Goal: Task Accomplishment & Management: Manage account settings

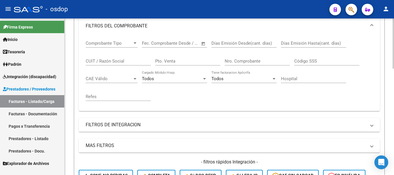
scroll to position [88, 0]
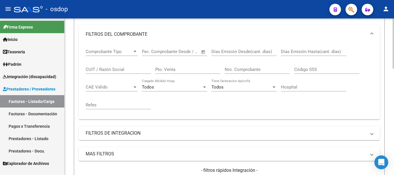
click at [126, 69] on input "CUIT / Razón Social" at bounding box center [118, 69] width 65 height 5
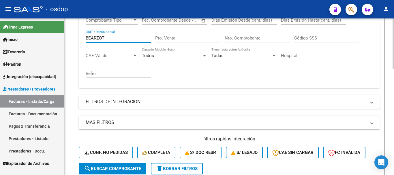
scroll to position [146, 0]
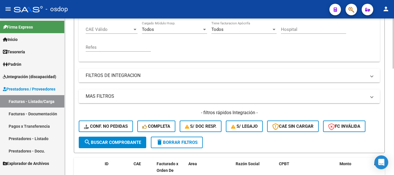
type input "BEARZOT"
click at [129, 143] on span "search Buscar Comprobante" at bounding box center [112, 142] width 57 height 5
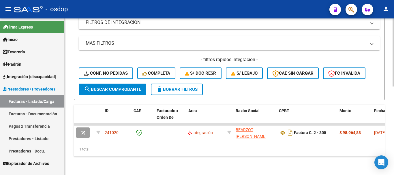
scroll to position [204, 0]
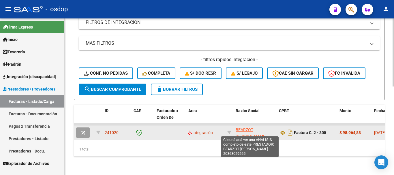
click at [244, 127] on span "BEARZOT [PERSON_NAME]" at bounding box center [251, 132] width 31 height 11
type textarea "20363029265"
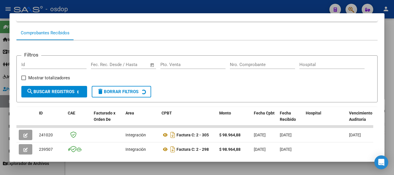
scroll to position [79, 0]
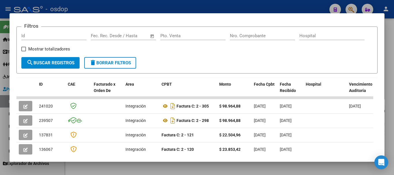
click at [107, 68] on button "delete Borrar Filtros" at bounding box center [110, 63] width 52 height 12
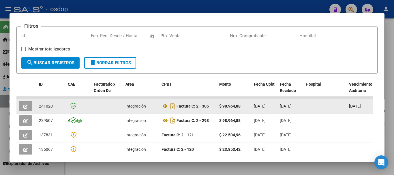
scroll to position [0, 0]
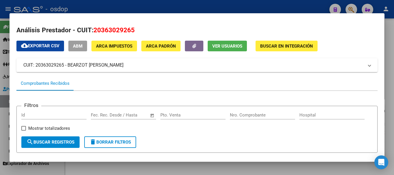
click at [187, 7] on div at bounding box center [197, 87] width 394 height 175
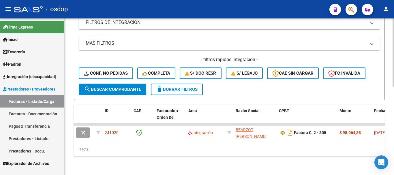
click at [168, 84] on button "delete Borrar Filtros" at bounding box center [177, 90] width 52 height 12
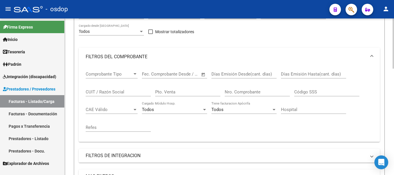
scroll to position [59, 0]
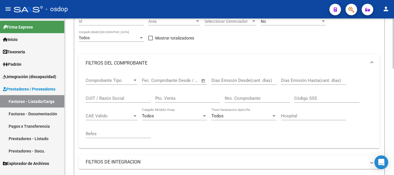
click at [124, 96] on input "CUIT / Razón Social" at bounding box center [118, 98] width 65 height 5
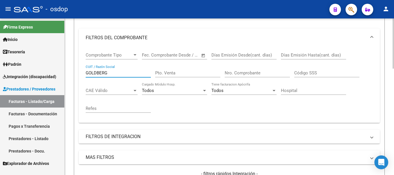
scroll to position [146, 0]
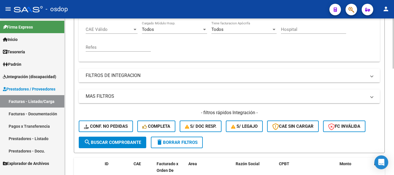
type input "GOLDBERG"
click at [110, 140] on span "search Buscar Comprobante" at bounding box center [112, 142] width 57 height 5
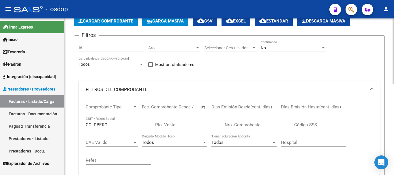
scroll to position [0, 0]
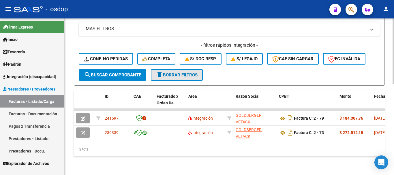
click at [177, 74] on button "delete Borrar Filtros" at bounding box center [177, 75] width 52 height 12
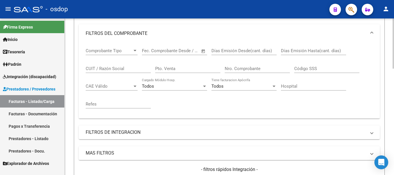
scroll to position [77, 0]
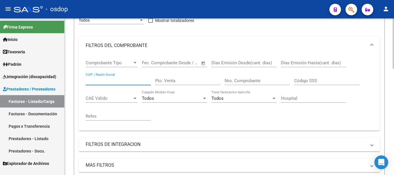
click at [129, 78] on input "CUIT / Razón Social" at bounding box center [118, 80] width 65 height 5
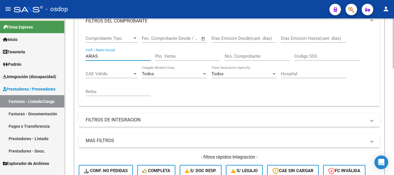
scroll to position [135, 0]
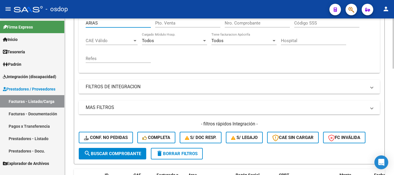
type input "ARIAS"
click at [117, 154] on span "search Buscar Comprobante" at bounding box center [112, 153] width 57 height 5
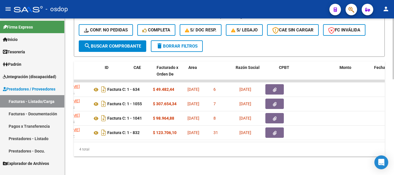
scroll to position [0, 0]
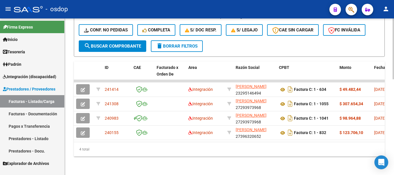
click at [176, 44] on span "delete Borrar Filtros" at bounding box center [177, 46] width 42 height 5
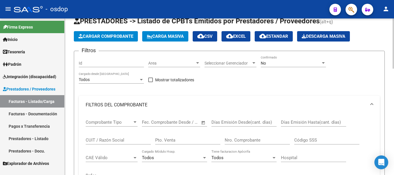
scroll to position [16, 0]
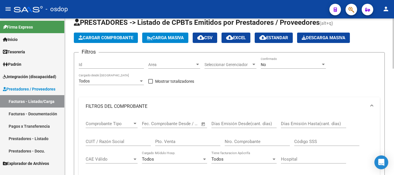
click at [126, 140] on input "CUIT / Razón Social" at bounding box center [118, 141] width 65 height 5
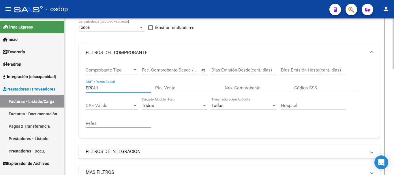
scroll to position [160, 0]
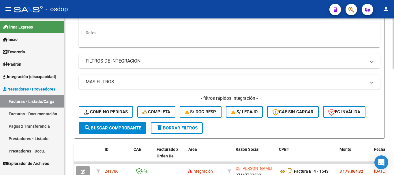
type input "ERGUI"
click at [124, 128] on span "search Buscar Comprobante" at bounding box center [112, 127] width 57 height 5
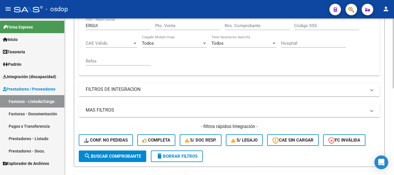
scroll to position [137, 0]
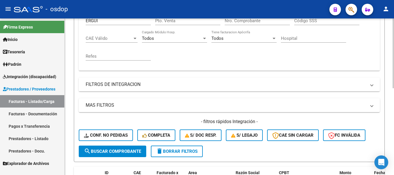
click at [185, 153] on span "delete Borrar Filtros" at bounding box center [177, 151] width 42 height 5
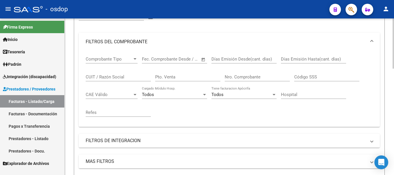
scroll to position [79, 0]
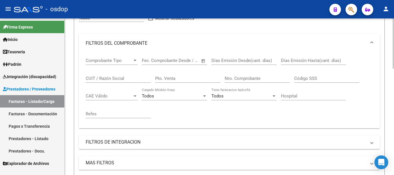
click at [248, 78] on input "Nro. Comprobante" at bounding box center [257, 78] width 65 height 5
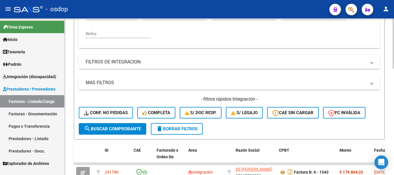
scroll to position [223, 0]
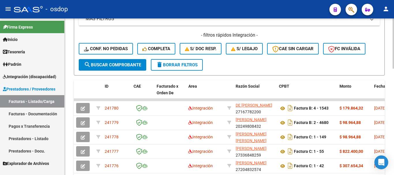
type input "538"
click at [120, 66] on span "search Buscar Comprobante" at bounding box center [112, 64] width 57 height 5
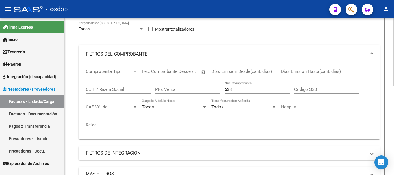
scroll to position [59, 0]
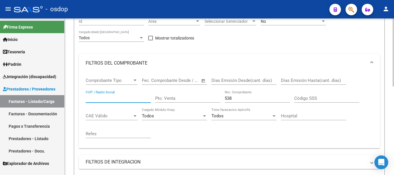
click at [114, 96] on input "CUIT / Razón Social" at bounding box center [118, 98] width 65 height 5
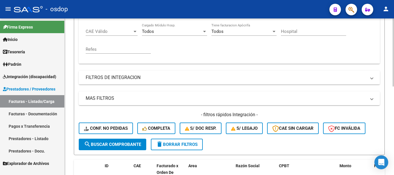
scroll to position [146, 0]
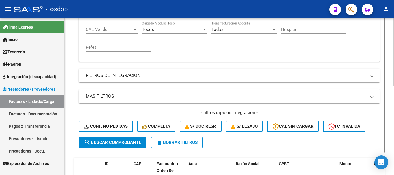
type input "ERGUI"
click at [119, 141] on span "search Buscar Comprobante" at bounding box center [112, 142] width 57 height 5
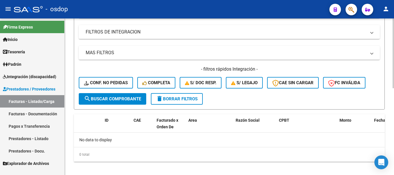
scroll to position [195, 0]
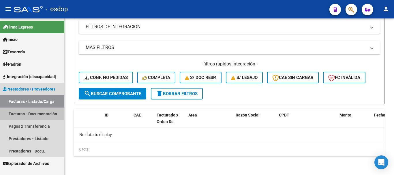
click at [33, 113] on link "Facturas - Documentación" at bounding box center [32, 114] width 64 height 12
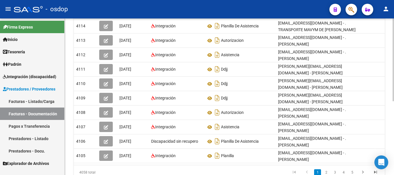
scroll to position [140, 0]
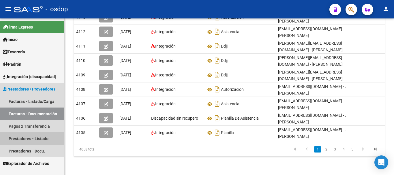
click at [29, 141] on link "Prestadores - Listado" at bounding box center [32, 138] width 64 height 12
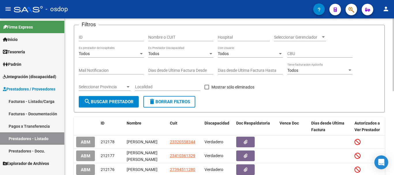
scroll to position [8, 0]
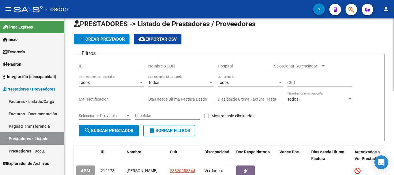
click at [186, 66] on input "Nombre o CUIT" at bounding box center [180, 66] width 65 height 5
type input "ERGUI"
click at [99, 128] on span "search Buscar Prestador" at bounding box center [109, 130] width 50 height 5
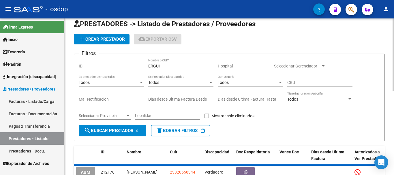
scroll to position [37, 0]
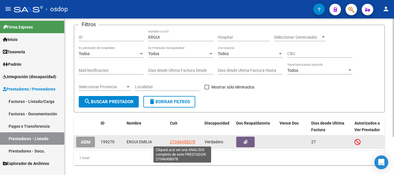
click at [179, 141] on span "27346458378" at bounding box center [182, 142] width 25 height 5
type textarea "27346458378"
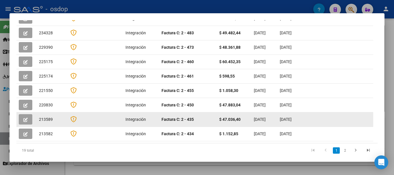
scroll to position [189, 0]
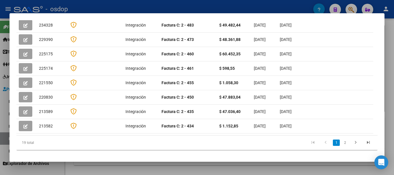
click at [136, 135] on div "19 total 1 2" at bounding box center [196, 142] width 361 height 14
click at [140, 138] on datatable-pager "1 2" at bounding box center [233, 143] width 284 height 10
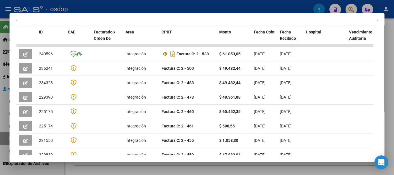
scroll to position [103, 0]
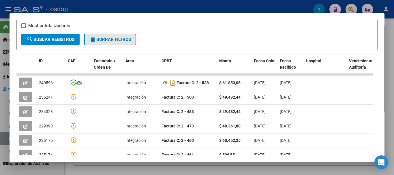
click at [108, 41] on span "delete Borrar Filtros" at bounding box center [110, 39] width 42 height 5
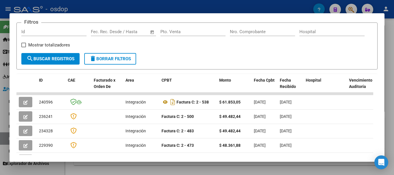
scroll to position [0, 0]
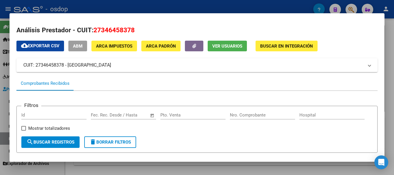
click at [166, 8] on div at bounding box center [197, 87] width 394 height 175
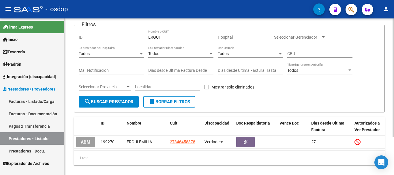
click at [175, 103] on span "delete Borrar Filtros" at bounding box center [169, 101] width 42 height 5
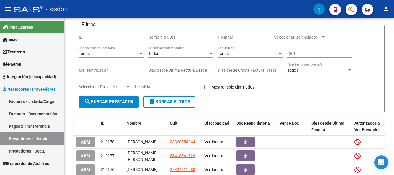
click at [37, 100] on link "Facturas - Listado/Carga" at bounding box center [32, 101] width 64 height 12
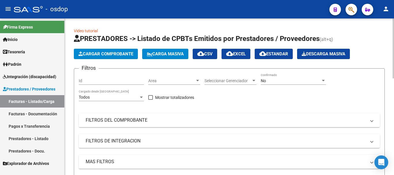
click at [138, 120] on mat-panel-title "FILTROS DEL COMPROBANTE" at bounding box center [226, 120] width 280 height 6
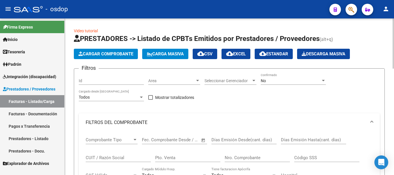
click at [120, 155] on input "CUIT / Razón Social" at bounding box center [118, 157] width 65 height 5
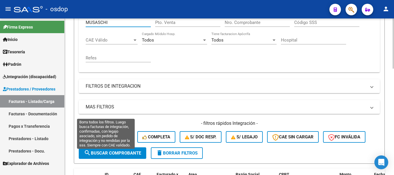
scroll to position [144, 0]
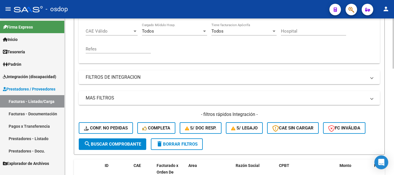
type input "MUSASCHI"
click at [123, 144] on span "search Buscar Comprobante" at bounding box center [112, 144] width 57 height 5
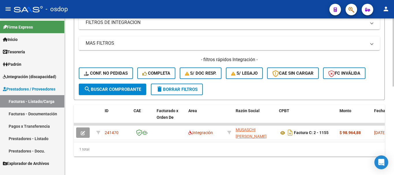
scroll to position [202, 0]
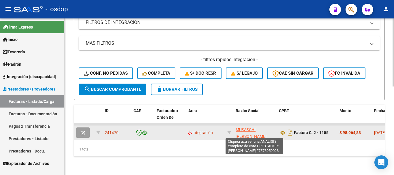
click at [244, 127] on span "MUSASCHI [PERSON_NAME]" at bounding box center [251, 132] width 31 height 11
type textarea "27373959028"
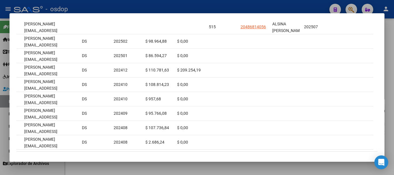
scroll to position [0, 0]
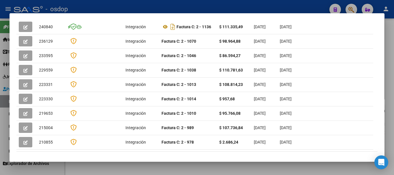
click at [183, 6] on div at bounding box center [197, 87] width 394 height 175
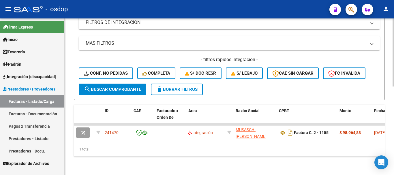
click at [176, 87] on span "delete Borrar Filtros" at bounding box center [177, 89] width 42 height 5
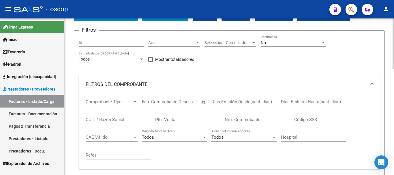
scroll to position [29, 0]
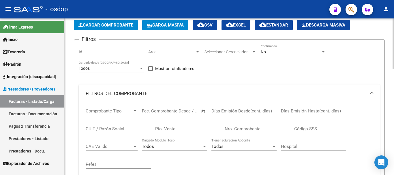
click at [115, 129] on input "CUIT / Razón Social" at bounding box center [118, 128] width 65 height 5
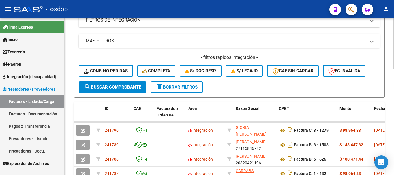
scroll to position [173, 0]
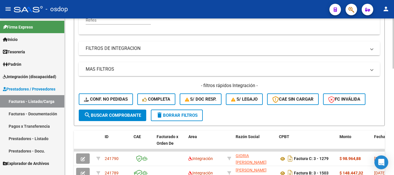
type input "facchiol"
click at [112, 113] on span "search Buscar Comprobante" at bounding box center [112, 115] width 57 height 5
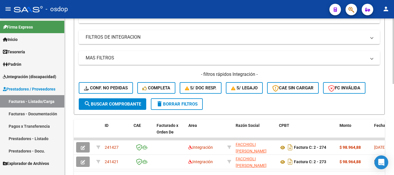
scroll to position [202, 0]
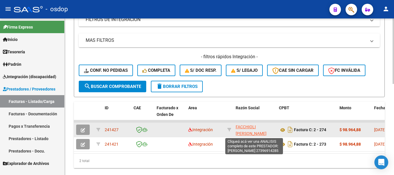
click at [249, 129] on span "FACCHIOLI [PERSON_NAME]" at bounding box center [251, 130] width 31 height 11
type textarea "27396914285"
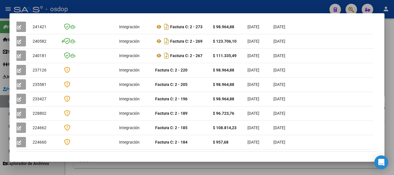
scroll to position [0, 0]
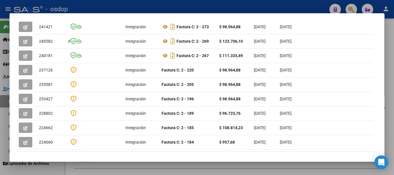
click at [182, 6] on div at bounding box center [197, 87] width 394 height 175
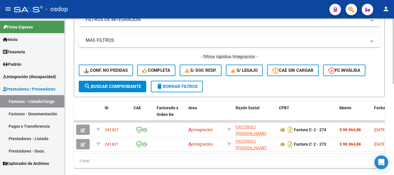
click at [172, 88] on span "delete Borrar Filtros" at bounding box center [177, 86] width 42 height 5
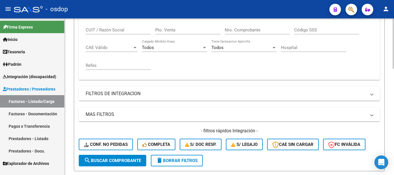
scroll to position [115, 0]
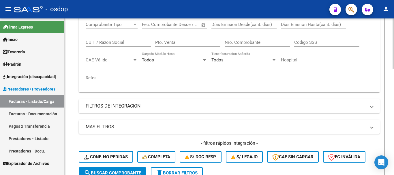
click at [120, 43] on input "CUIT / Razón Social" at bounding box center [118, 42] width 65 height 5
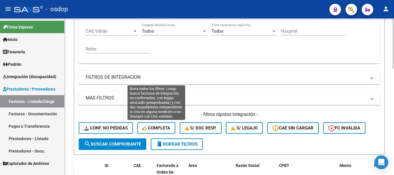
type input "LANFRANCHI"
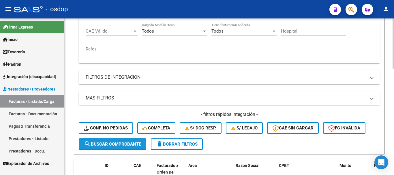
click at [123, 145] on span "search Buscar Comprobante" at bounding box center [112, 144] width 57 height 5
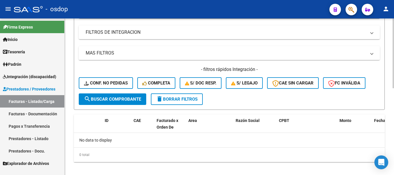
scroll to position [195, 0]
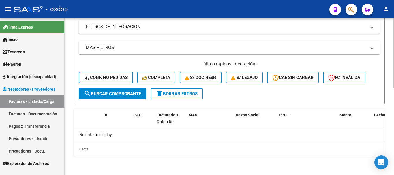
click at [105, 93] on span "search Buscar Comprobante" at bounding box center [112, 93] width 57 height 5
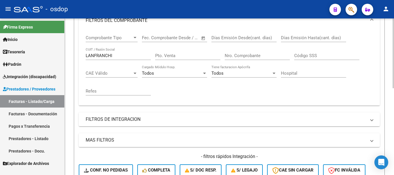
scroll to position [173, 0]
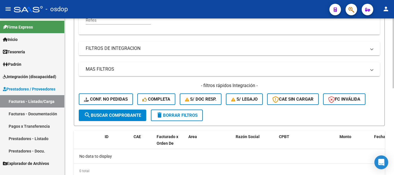
click at [172, 112] on button "delete Borrar Filtros" at bounding box center [177, 116] width 52 height 12
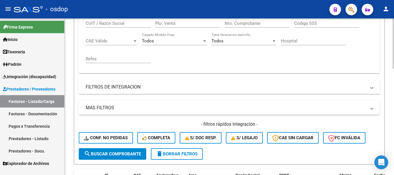
scroll to position [86, 0]
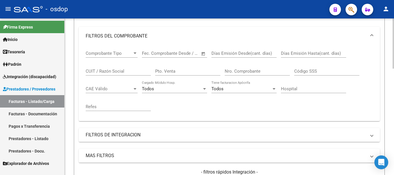
click at [120, 70] on input "CUIT / Razón Social" at bounding box center [118, 71] width 65 height 5
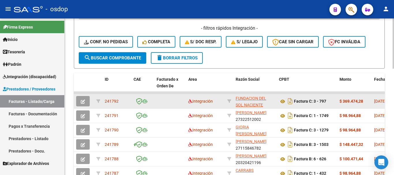
scroll to position [231, 0]
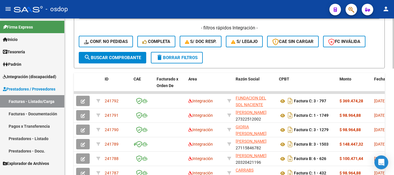
type input "LANFRANCHI"
click at [113, 54] on button "search Buscar Comprobante" at bounding box center [112, 58] width 67 height 12
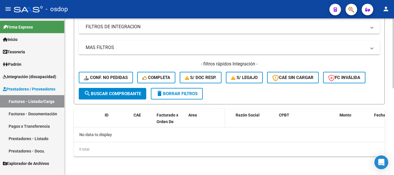
scroll to position [195, 0]
click at [31, 139] on link "Prestadores - Listado" at bounding box center [32, 138] width 64 height 12
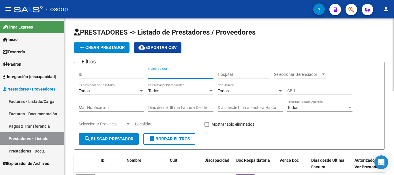
click at [182, 75] on input "Nombre o CUIT" at bounding box center [180, 74] width 65 height 5
type input "LANFRANCHI"
click at [108, 140] on span "search Buscar Prestador" at bounding box center [109, 138] width 50 height 5
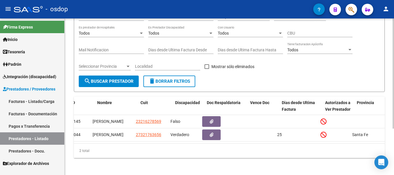
scroll to position [0, 69]
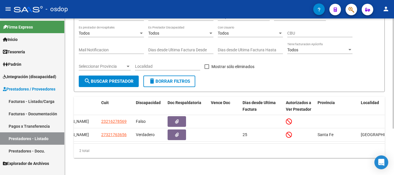
drag, startPoint x: 213, startPoint y: 153, endPoint x: 152, endPoint y: 148, distance: 61.3
click at [182, 153] on div "2 total" at bounding box center [229, 151] width 311 height 14
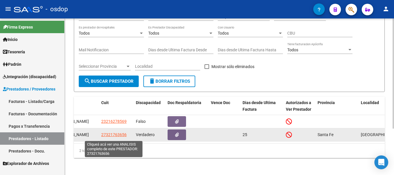
click at [110, 136] on span "27321763656" at bounding box center [113, 134] width 25 height 5
type textarea "27321763656"
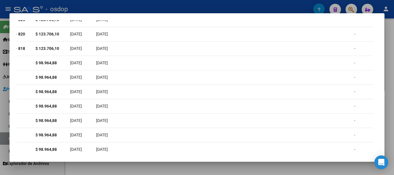
scroll to position [0, 0]
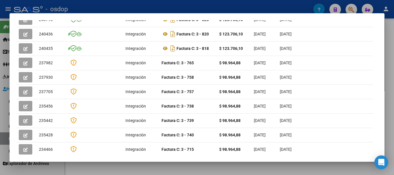
click at [166, 10] on div at bounding box center [197, 87] width 394 height 175
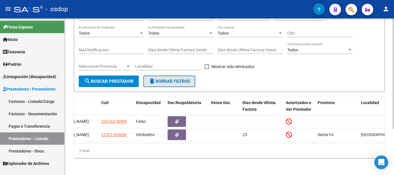
click at [182, 84] on button "delete Borrar Filtros" at bounding box center [169, 82] width 52 height 12
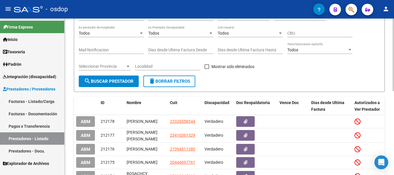
scroll to position [29, 0]
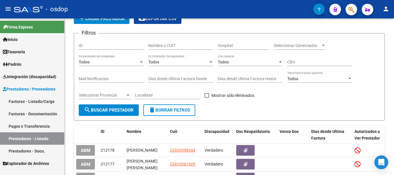
click at [33, 99] on link "Facturas - Listado/Carga" at bounding box center [32, 101] width 64 height 12
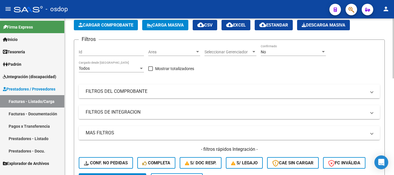
click at [120, 91] on mat-panel-title "FILTROS DEL COMPROBANTE" at bounding box center [226, 91] width 280 height 6
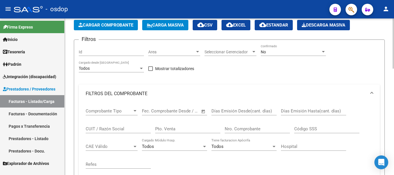
click at [110, 133] on div "CUIT / Razón Social" at bounding box center [118, 127] width 65 height 12
click at [116, 129] on input "CUIT / Razón Social" at bounding box center [118, 128] width 65 height 5
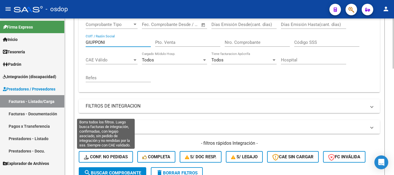
scroll to position [144, 0]
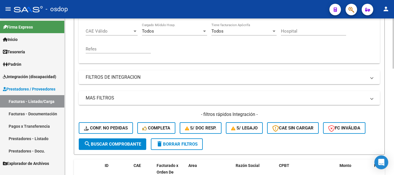
type input "GIUPPONI"
click at [121, 146] on span "search Buscar Comprobante" at bounding box center [112, 144] width 57 height 5
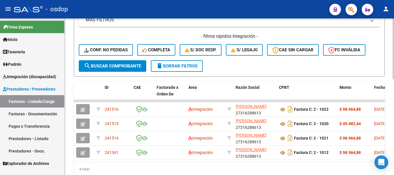
scroll to position [247, 0]
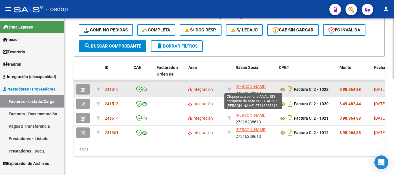
click at [243, 84] on span "[PERSON_NAME]" at bounding box center [251, 86] width 31 height 5
type textarea "27316288613"
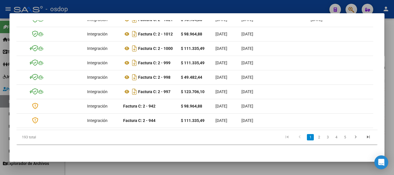
scroll to position [0, 0]
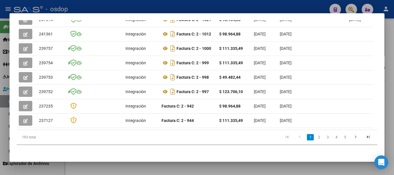
click at [206, 12] on div at bounding box center [197, 87] width 394 height 175
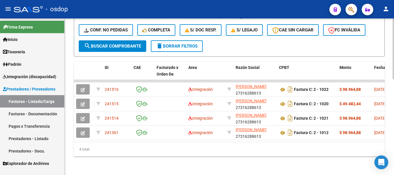
click at [176, 44] on span "delete Borrar Filtros" at bounding box center [177, 46] width 42 height 5
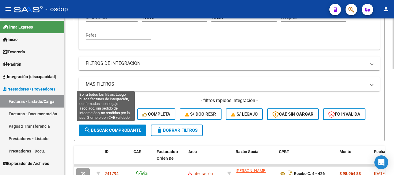
scroll to position [103, 0]
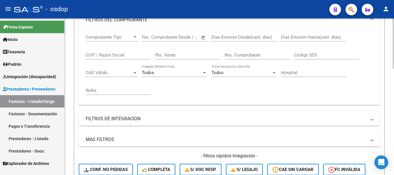
click at [117, 54] on input "CUIT / Razón Social" at bounding box center [118, 54] width 65 height 5
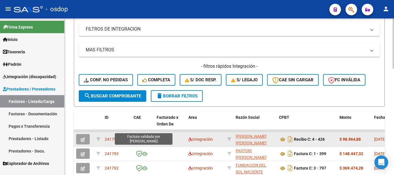
scroll to position [218, 0]
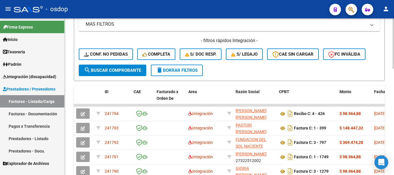
type input "ARREGUI"
click at [109, 69] on span "search Buscar Comprobante" at bounding box center [112, 70] width 57 height 5
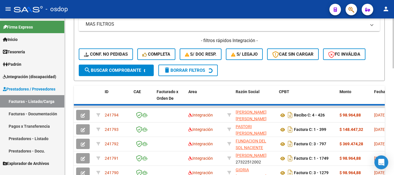
scroll to position [195, 0]
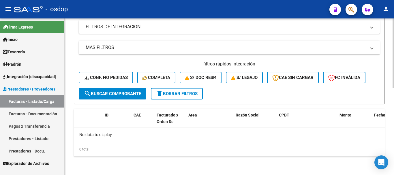
click at [184, 96] on span "delete Borrar Filtros" at bounding box center [177, 93] width 42 height 5
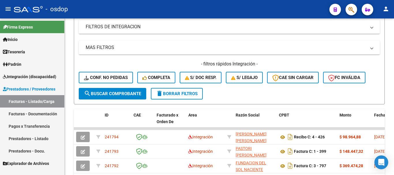
click at [30, 139] on link "Prestadores - Listado" at bounding box center [32, 138] width 64 height 12
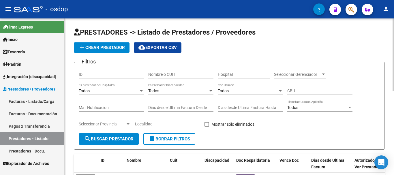
click at [180, 73] on input "Nombre o CUIT" at bounding box center [180, 74] width 65 height 5
type input "ARREGUI"
click at [121, 140] on span "search Buscar Prestador" at bounding box center [109, 138] width 50 height 5
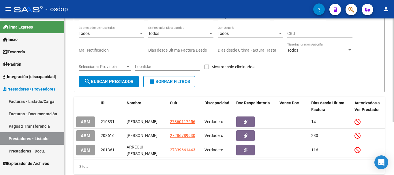
scroll to position [58, 0]
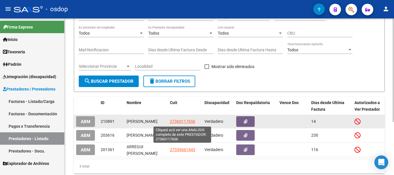
click at [180, 121] on span "27360117656" at bounding box center [182, 121] width 25 height 5
type textarea "27360117656"
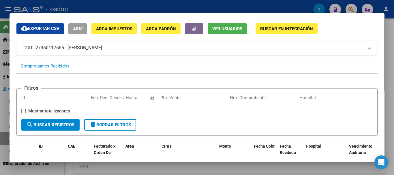
scroll to position [0, 0]
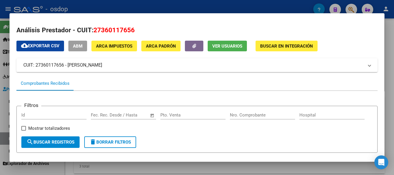
click at [174, 5] on div at bounding box center [197, 87] width 394 height 175
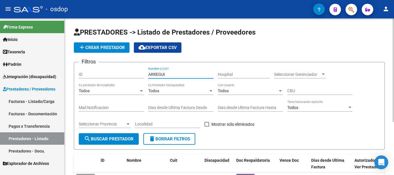
drag, startPoint x: 174, startPoint y: 73, endPoint x: 134, endPoint y: 75, distance: 40.1
click at [134, 75] on div "Filtros ID ARREGUI Nombre o CUIT Hospital Seleccionar Gerenciador Seleccionar G…" at bounding box center [229, 100] width 301 height 66
type input "PERIN"
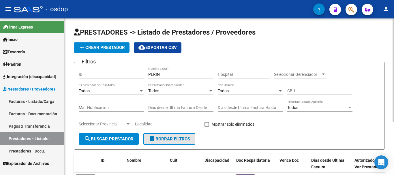
click at [168, 139] on span "delete Borrar Filtros" at bounding box center [169, 138] width 42 height 5
click at [182, 73] on input "Nombre o CUIT" at bounding box center [180, 74] width 65 height 5
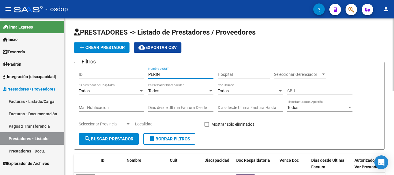
type input "PERIN"
click at [100, 139] on span "search Buscar Prestador" at bounding box center [109, 138] width 50 height 5
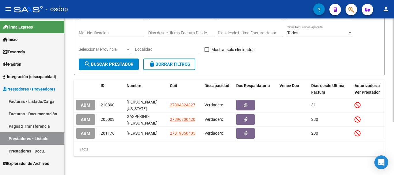
scroll to position [80, 0]
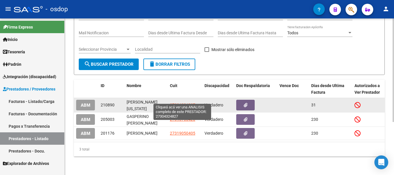
click at [178, 103] on span "27304324827" at bounding box center [182, 105] width 25 height 5
type textarea "27304324827"
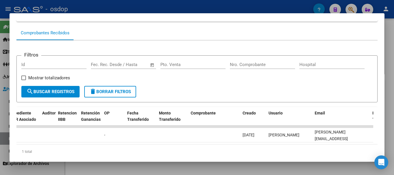
scroll to position [0, 0]
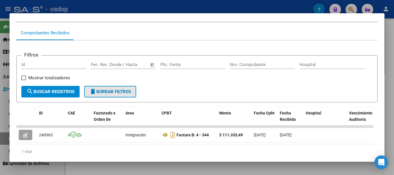
click at [120, 94] on span "delete Borrar Filtros" at bounding box center [110, 91] width 42 height 5
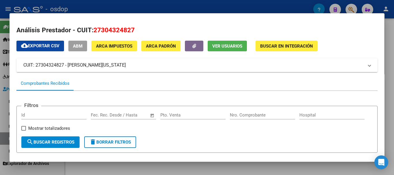
click at [171, 10] on div at bounding box center [197, 87] width 394 height 175
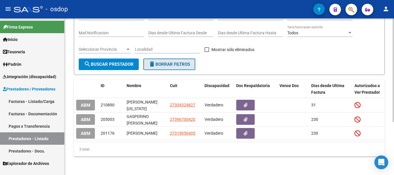
click at [171, 59] on button "delete Borrar Filtros" at bounding box center [169, 65] width 52 height 12
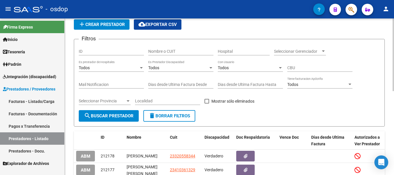
scroll to position [23, 0]
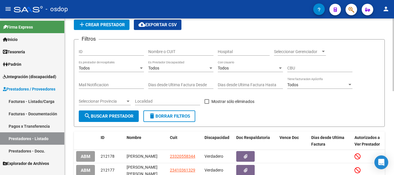
click at [174, 52] on input "Nombre o CUIT" at bounding box center [180, 51] width 65 height 5
type input "LARUMBE"
click at [121, 117] on span "search Buscar Prestador" at bounding box center [109, 116] width 50 height 5
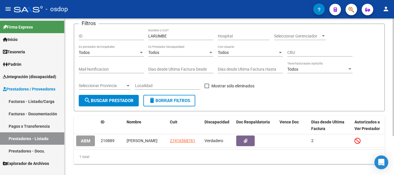
scroll to position [52, 0]
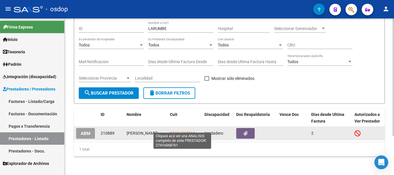
click at [177, 131] on span "27416568761" at bounding box center [182, 133] width 25 height 5
type textarea "27416568761"
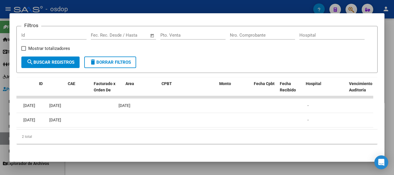
scroll to position [0, 0]
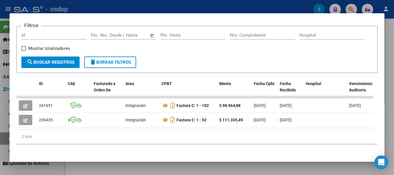
click at [165, 5] on div at bounding box center [197, 87] width 394 height 175
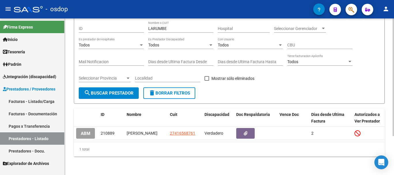
click at [167, 91] on span "delete Borrar Filtros" at bounding box center [169, 93] width 42 height 5
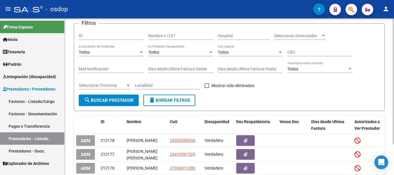
scroll to position [52, 0]
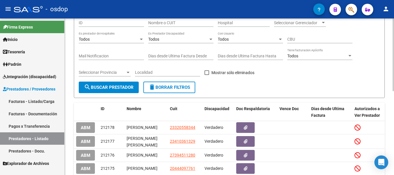
click at [173, 23] on input "Nombre o CUIT" at bounding box center [180, 22] width 65 height 5
type input "MARIANI"
click at [97, 86] on span "search Buscar Prestador" at bounding box center [109, 87] width 50 height 5
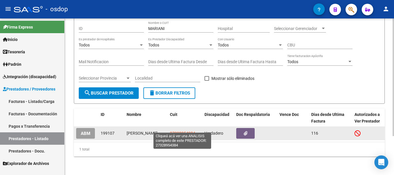
click at [180, 131] on span "27328954384" at bounding box center [182, 133] width 25 height 5
type textarea "27328954384"
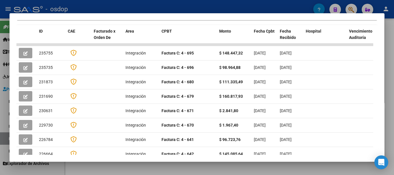
scroll to position [58, 0]
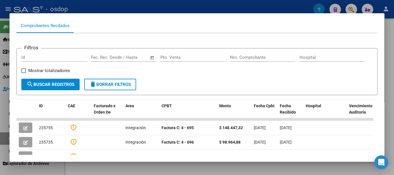
click at [161, 4] on div at bounding box center [197, 87] width 394 height 175
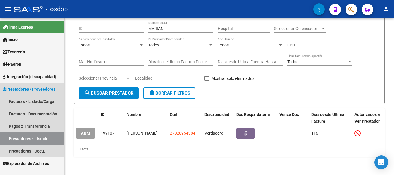
click at [28, 88] on span "Prestadores / Proveedores" at bounding box center [29, 89] width 52 height 6
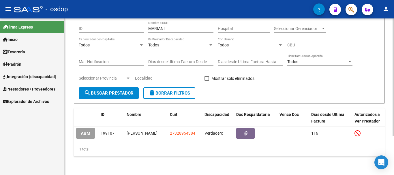
click at [171, 91] on span "delete Borrar Filtros" at bounding box center [169, 93] width 42 height 5
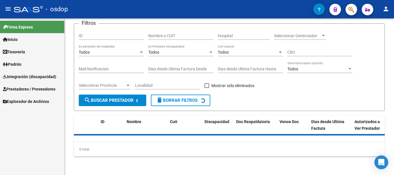
scroll to position [52, 0]
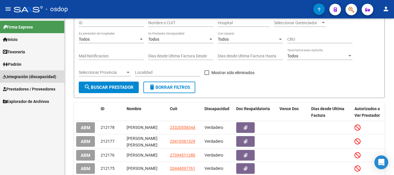
click at [31, 78] on span "Integración (discapacidad)" at bounding box center [29, 77] width 53 height 6
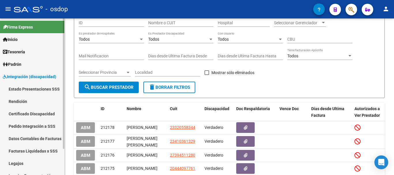
click at [28, 78] on span "Integración (discapacidad)" at bounding box center [29, 77] width 53 height 6
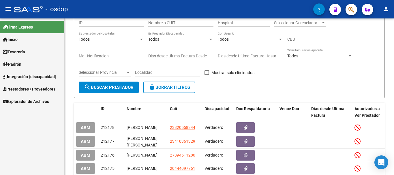
click at [34, 88] on span "Prestadores / Proveedores" at bounding box center [29, 89] width 52 height 6
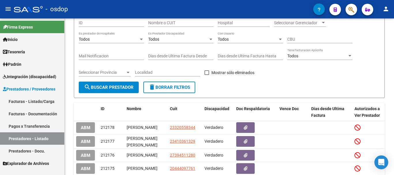
click at [33, 101] on link "Facturas - Listado/Carga" at bounding box center [32, 101] width 64 height 12
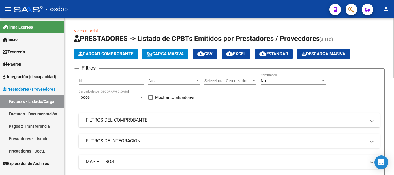
click at [125, 121] on mat-panel-title "FILTROS DEL COMPROBANTE" at bounding box center [226, 120] width 280 height 6
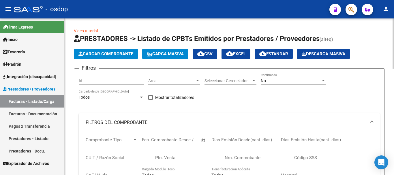
click at [118, 159] on input "CUIT / Razón Social" at bounding box center [118, 157] width 65 height 5
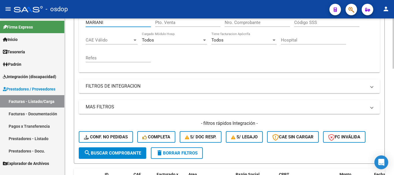
scroll to position [173, 0]
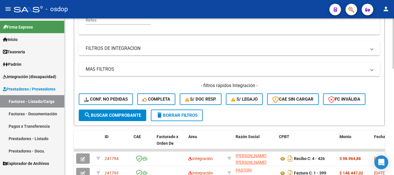
type input "MARIANI"
click at [124, 114] on span "search Buscar Comprobante" at bounding box center [112, 115] width 57 height 5
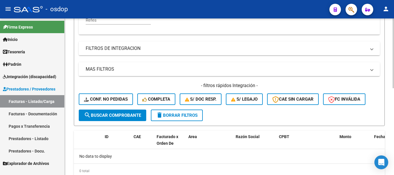
scroll to position [195, 0]
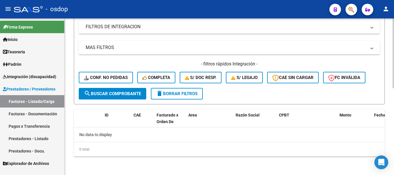
click at [247, 80] on span "S/ legajo" at bounding box center [244, 77] width 27 height 5
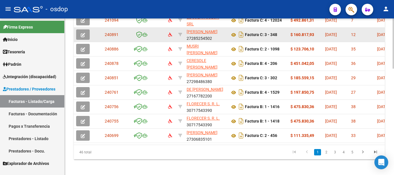
scroll to position [333, 0]
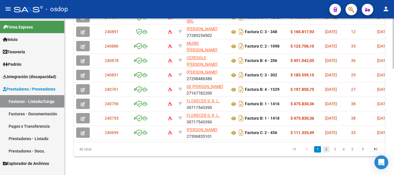
click at [326, 149] on link "2" at bounding box center [326, 149] width 7 height 6
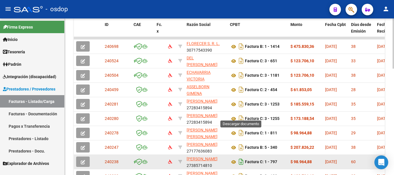
scroll to position [276, 0]
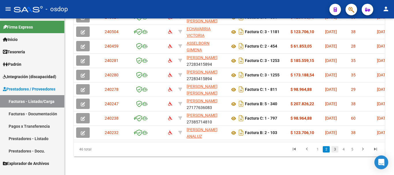
click at [336, 149] on link "3" at bounding box center [334, 149] width 7 height 6
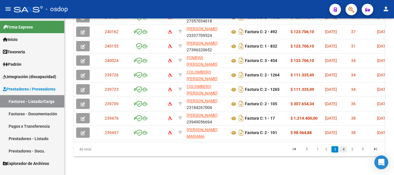
click at [344, 149] on link "4" at bounding box center [343, 149] width 7 height 6
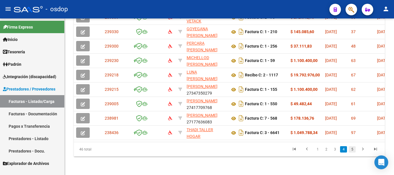
click at [355, 149] on link "5" at bounding box center [352, 149] width 7 height 6
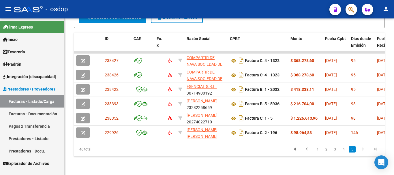
click at [32, 102] on link "Facturas - Listado/Carga" at bounding box center [32, 101] width 64 height 12
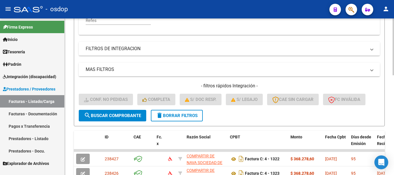
scroll to position [173, 0]
click at [192, 116] on span "delete Borrar Filtros" at bounding box center [177, 115] width 42 height 5
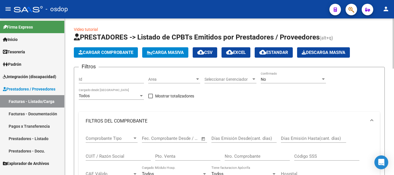
scroll to position [0, 0]
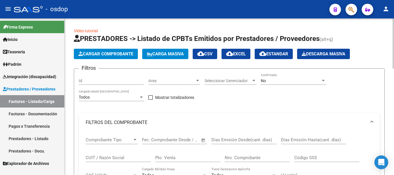
click at [117, 52] on span "Cargar Comprobante" at bounding box center [105, 53] width 55 height 5
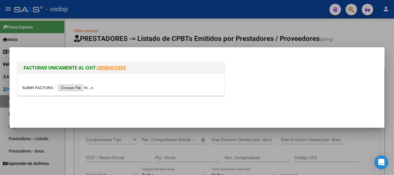
click at [76, 87] on input "file" at bounding box center [58, 88] width 73 height 6
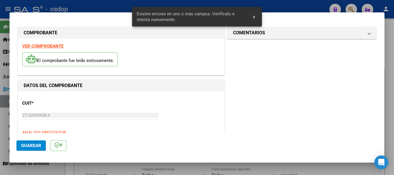
scroll to position [133, 0]
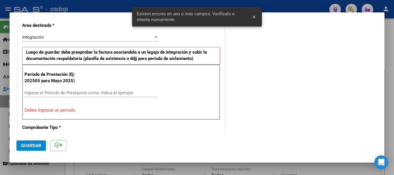
click at [88, 92] on input "Ingrese el Período de Prestación como indica el ejemplo" at bounding box center [91, 92] width 133 height 5
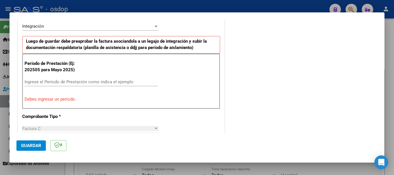
scroll to position [115, 0]
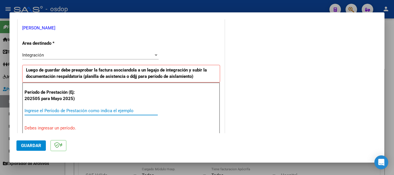
click at [129, 110] on input "Ingrese el Período de Prestación como indica el ejemplo" at bounding box center [91, 110] width 133 height 5
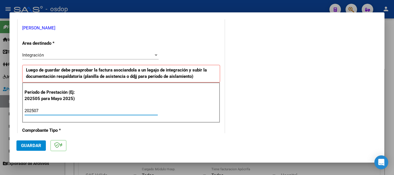
type input "202507"
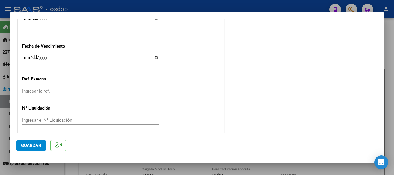
scroll to position [426, 0]
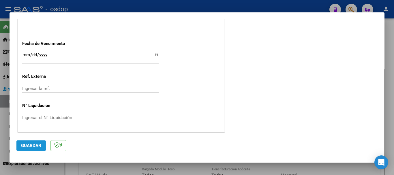
click at [24, 145] on span "Guardar" at bounding box center [31, 145] width 20 height 5
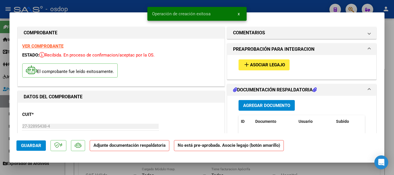
click at [239, 12] on span "x" at bounding box center [239, 13] width 2 height 5
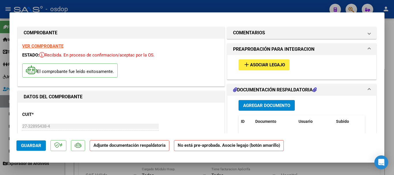
click at [260, 64] on span "Asociar Legajo" at bounding box center [267, 65] width 35 height 5
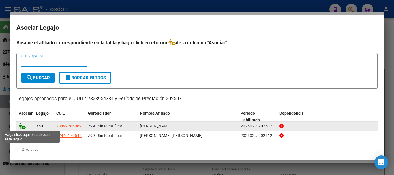
click at [23, 128] on icon at bounding box center [22, 126] width 7 height 6
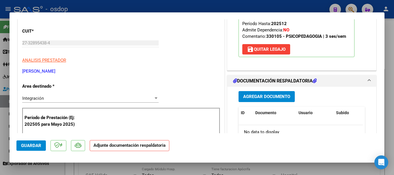
scroll to position [115, 0]
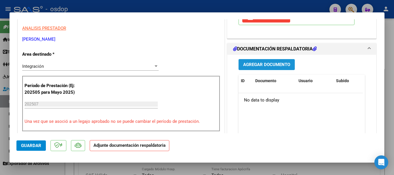
click at [260, 64] on span "Agregar Documento" at bounding box center [266, 64] width 47 height 5
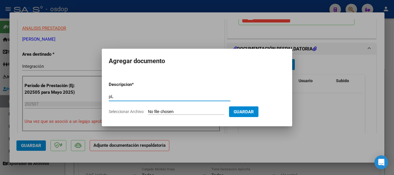
type input "p"
type input "Planilla de asistencia"
click at [187, 111] on input "Seleccionar Archivo" at bounding box center [186, 111] width 76 height 5
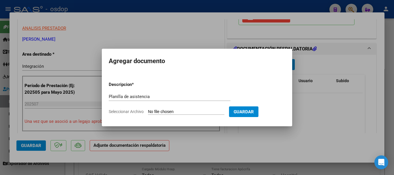
type input "C:\fakepath\MARIANI 750 - VARELA - [DATE] - ASIS.pdf"
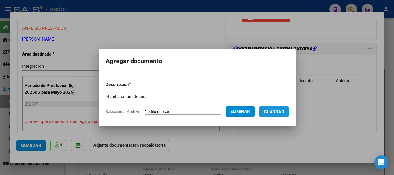
click at [281, 112] on span "Guardar" at bounding box center [274, 111] width 20 height 5
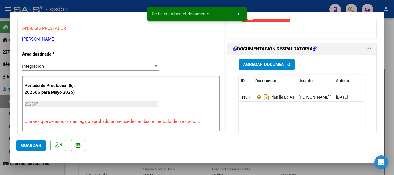
click at [237, 13] on button "x" at bounding box center [238, 14] width 11 height 10
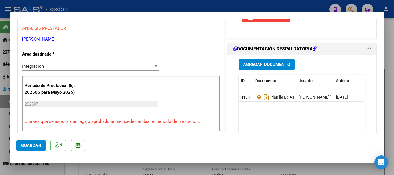
click at [41, 146] on button "Guardar" at bounding box center [30, 145] width 29 height 10
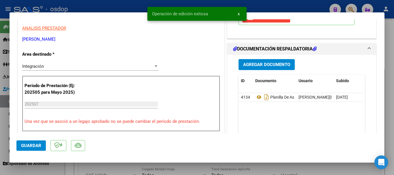
click at [238, 14] on span "x" at bounding box center [239, 13] width 2 height 5
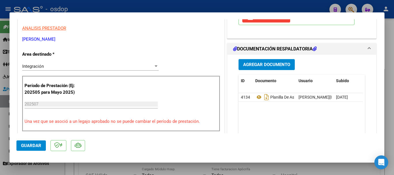
click at [223, 8] on div at bounding box center [197, 87] width 394 height 175
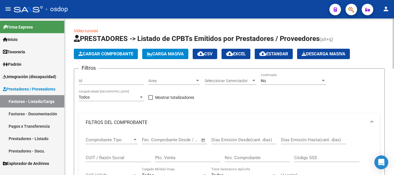
scroll to position [29, 0]
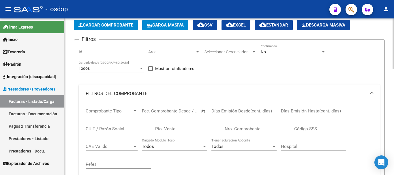
click at [107, 128] on input "CUIT / Razón Social" at bounding box center [118, 128] width 65 height 5
click at [249, 127] on input "Nro. Comprobante" at bounding box center [257, 128] width 65 height 5
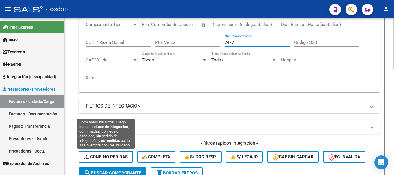
scroll to position [144, 0]
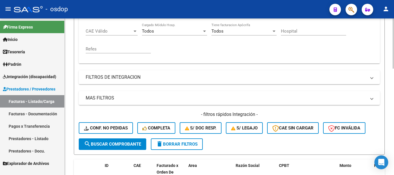
type input "2477"
click at [109, 142] on span "search Buscar Comprobante" at bounding box center [112, 144] width 57 height 5
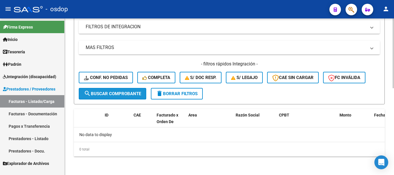
click at [108, 96] on button "search Buscar Comprobante" at bounding box center [112, 94] width 67 height 12
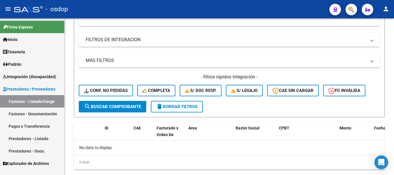
scroll to position [195, 0]
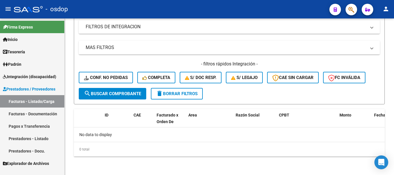
click at [35, 138] on link "Prestadores - Listado" at bounding box center [32, 138] width 64 height 12
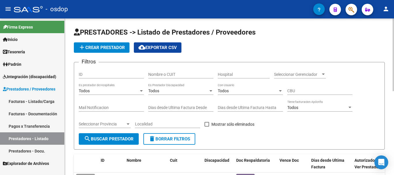
click at [172, 74] on input "Nombre o CUIT" at bounding box center [180, 74] width 65 height 5
type input "HUMANITAS"
click at [114, 141] on span "search Buscar Prestador" at bounding box center [109, 138] width 50 height 5
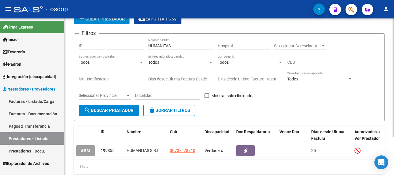
scroll to position [50, 0]
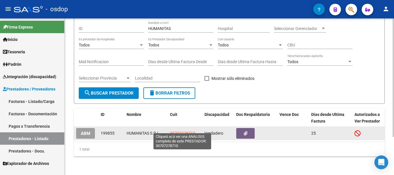
click at [180, 131] on span "30707278710" at bounding box center [182, 133] width 25 height 5
type textarea "30707278710"
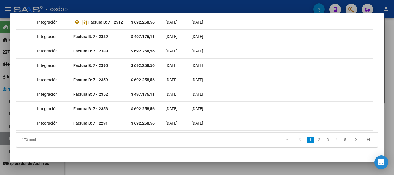
scroll to position [0, 0]
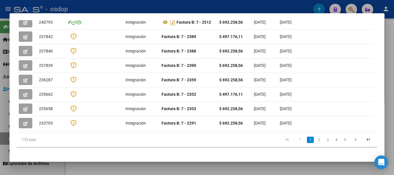
click at [198, 8] on div at bounding box center [197, 87] width 394 height 175
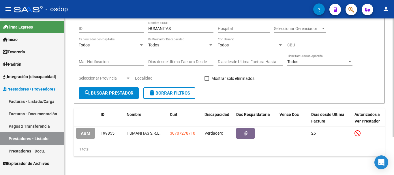
click at [175, 87] on button "delete Borrar Filtros" at bounding box center [169, 93] width 52 height 12
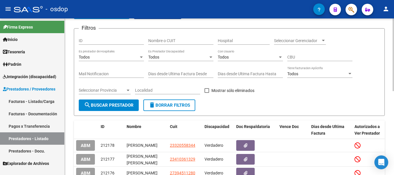
scroll to position [22, 0]
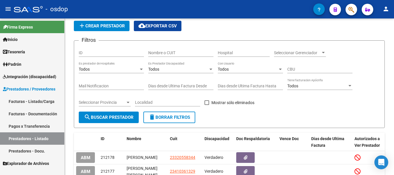
click at [38, 100] on link "Facturas - Listado/Carga" at bounding box center [32, 101] width 64 height 12
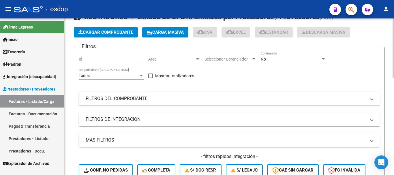
click at [124, 96] on mat-panel-title "FILTROS DEL COMPROBANTE" at bounding box center [226, 98] width 280 height 6
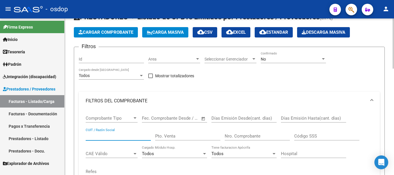
click at [118, 135] on input "CUIT / Razón Social" at bounding box center [118, 135] width 65 height 5
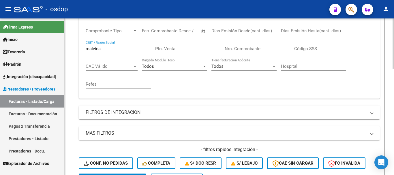
scroll to position [166, 0]
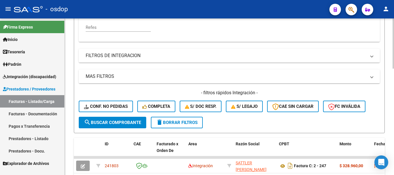
type input "malvina"
click at [116, 123] on span "search Buscar Comprobante" at bounding box center [112, 122] width 57 height 5
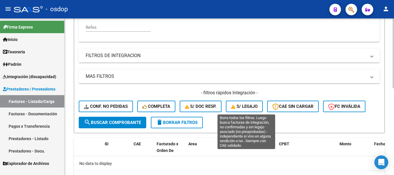
scroll to position [195, 0]
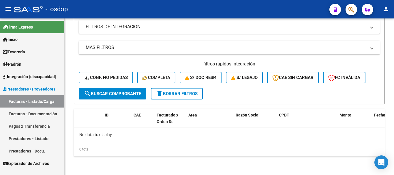
click at [37, 139] on link "Prestadores - Listado" at bounding box center [32, 138] width 64 height 12
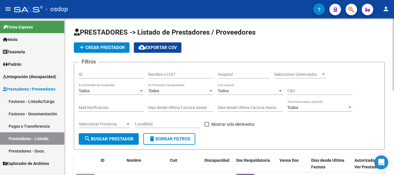
click at [181, 75] on input "Nombre o CUIT" at bounding box center [180, 74] width 65 height 5
type input "malvina"
click at [110, 143] on button "search Buscar Prestador" at bounding box center [109, 139] width 60 height 12
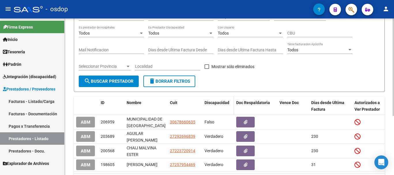
scroll to position [86, 0]
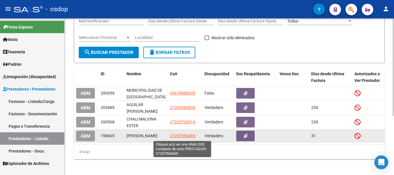
click at [179, 135] on span "27257954469" at bounding box center [182, 135] width 25 height 5
type textarea "27257954469"
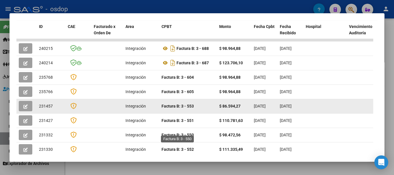
scroll to position [166, 0]
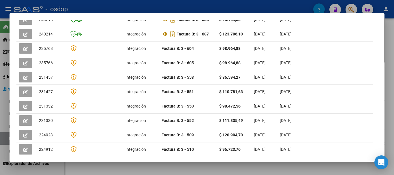
drag, startPoint x: 109, startPoint y: 149, endPoint x: 163, endPoint y: 151, distance: 54.5
click at [163, 151] on datatable-body "240215 Integración Factura B: 3 - 688 $ 98.964,88 [DATE] [DATE] - [DATE] Lucian…" at bounding box center [194, 84] width 357 height 149
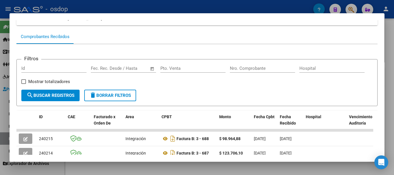
scroll to position [46, 0]
click at [110, 98] on span "delete Borrar Filtros" at bounding box center [110, 95] width 42 height 5
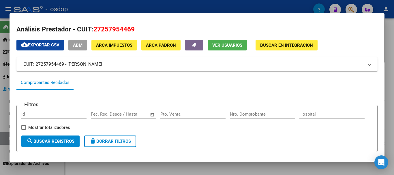
scroll to position [0, 0]
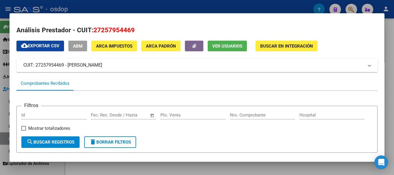
click at [177, 7] on div at bounding box center [197, 87] width 394 height 175
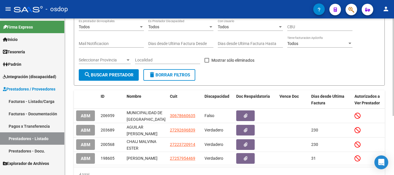
scroll to position [29, 0]
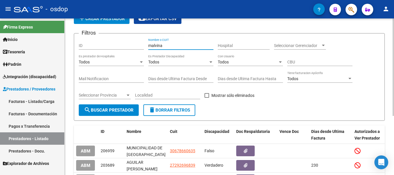
drag, startPoint x: 161, startPoint y: 45, endPoint x: 149, endPoint y: 45, distance: 12.4
click at [149, 45] on input "malvina" at bounding box center [180, 45] width 65 height 5
type input "MAINERO"
click at [113, 111] on span "search Buscar Prestador" at bounding box center [109, 110] width 50 height 5
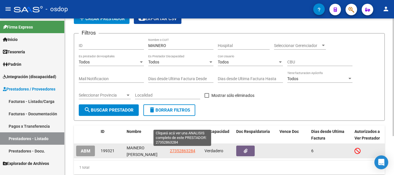
click at [182, 150] on span "27352863284" at bounding box center [182, 150] width 25 height 5
type textarea "27352863284"
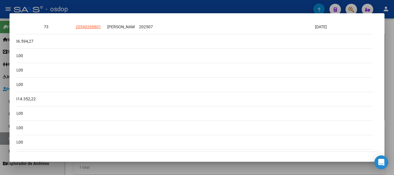
scroll to position [0, 0]
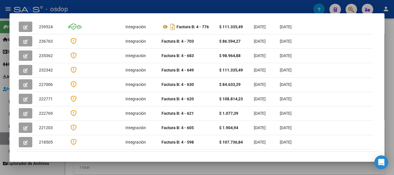
click at [176, 7] on div at bounding box center [197, 87] width 394 height 175
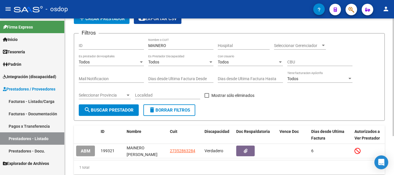
click at [179, 110] on span "delete Borrar Filtros" at bounding box center [169, 110] width 42 height 5
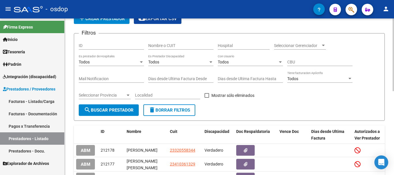
click at [175, 45] on input "Nombre o CUIT" at bounding box center [180, 45] width 65 height 5
type input "FLORI"
click at [96, 114] on button "search Buscar Prestador" at bounding box center [109, 110] width 60 height 12
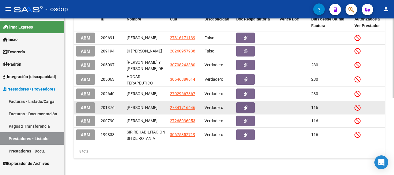
scroll to position [144, 0]
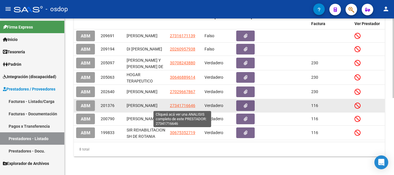
click at [181, 106] on span "27341716646" at bounding box center [182, 105] width 25 height 5
type textarea "27341716646"
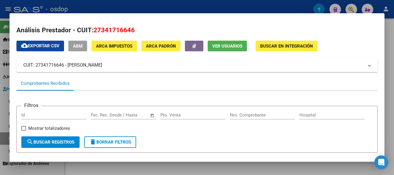
click at [159, 3] on div at bounding box center [197, 87] width 394 height 175
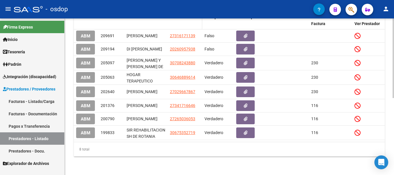
scroll to position [0, 0]
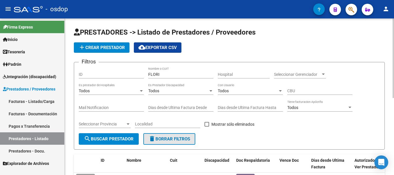
click at [182, 142] on button "delete Borrar Filtros" at bounding box center [169, 139] width 52 height 12
click at [179, 72] on input "Nombre o CUIT" at bounding box center [180, 74] width 65 height 5
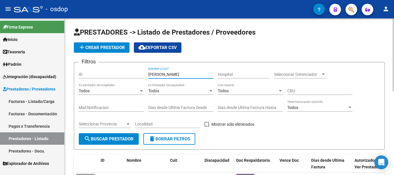
type input "[PERSON_NAME]"
click at [119, 137] on span "search Buscar Prestador" at bounding box center [109, 138] width 50 height 5
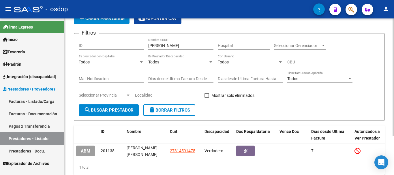
scroll to position [52, 0]
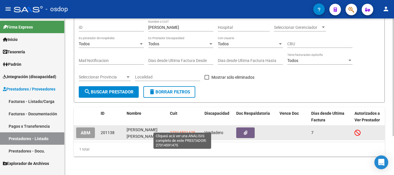
click at [187, 130] on span "27314591475" at bounding box center [182, 132] width 25 height 5
type textarea "27314591475"
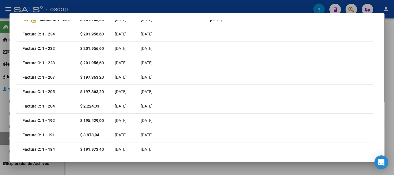
scroll to position [0, 0]
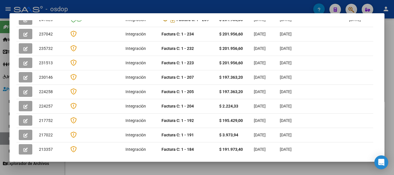
click at [159, 6] on div at bounding box center [197, 87] width 394 height 175
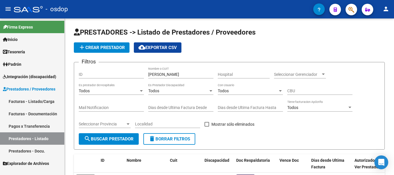
click at [32, 101] on link "Facturas - Listado/Carga" at bounding box center [32, 101] width 64 height 12
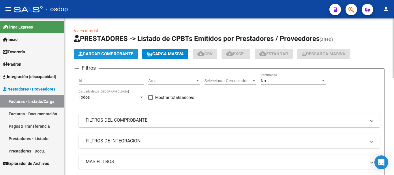
click at [103, 58] on button "Cargar Comprobante" at bounding box center [106, 54] width 64 height 10
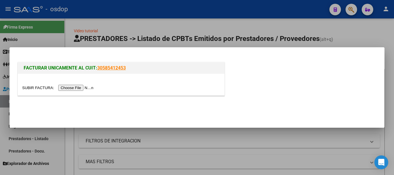
click at [77, 88] on input "file" at bounding box center [58, 88] width 73 height 6
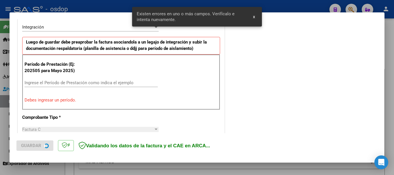
scroll to position [144, 0]
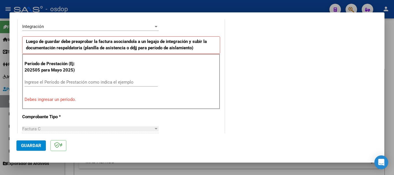
click at [89, 83] on input "Ingrese el Período de Prestación como indica el ejemplo" at bounding box center [91, 82] width 133 height 5
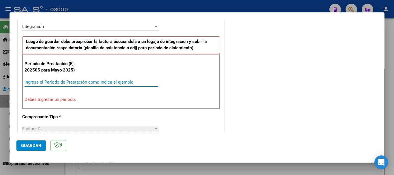
type input "0"
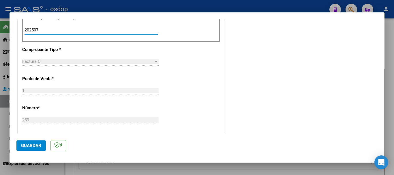
scroll to position [202, 0]
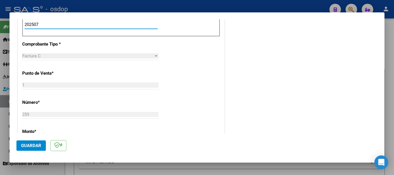
type input "202507"
click at [33, 144] on span "Guardar" at bounding box center [31, 145] width 20 height 5
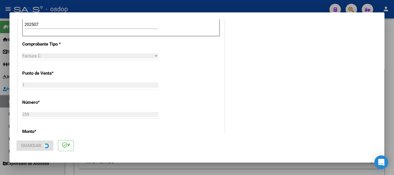
scroll to position [0, 0]
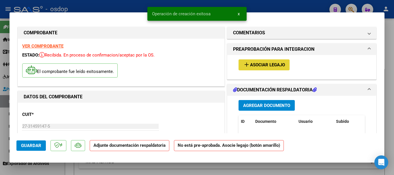
click at [261, 65] on span "Asociar Legajo" at bounding box center [267, 65] width 35 height 5
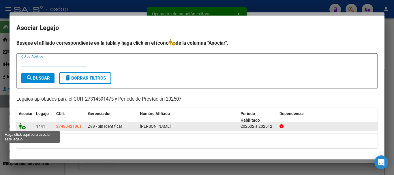
click at [21, 127] on icon at bounding box center [22, 126] width 7 height 6
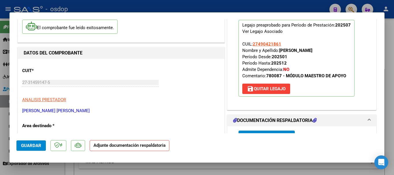
scroll to position [86, 0]
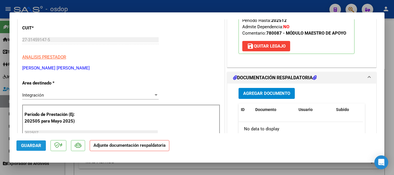
click at [37, 144] on span "Guardar" at bounding box center [31, 145] width 20 height 5
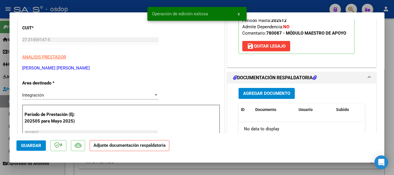
click at [261, 97] on button "Agregar Documento" at bounding box center [266, 93] width 56 height 11
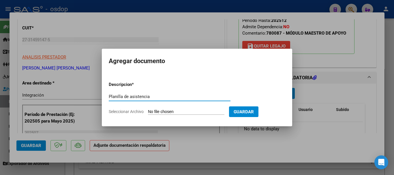
type input "Planilla de asistencia"
click at [190, 112] on input "Seleccionar Archivo" at bounding box center [186, 111] width 76 height 5
type input "C:\fakepath\[PERSON_NAME] 259 - [PERSON_NAME][DATE] - ASIS.pdf"
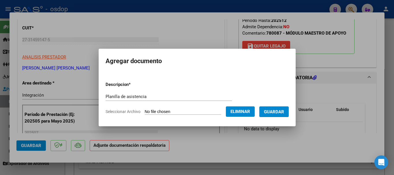
click at [275, 113] on span "Guardar" at bounding box center [274, 111] width 20 height 5
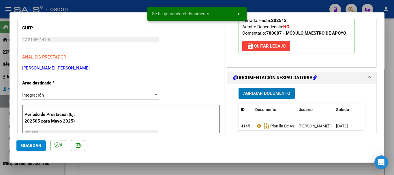
click at [31, 145] on span "Guardar" at bounding box center [31, 145] width 20 height 5
click at [239, 15] on span "x" at bounding box center [239, 13] width 2 height 5
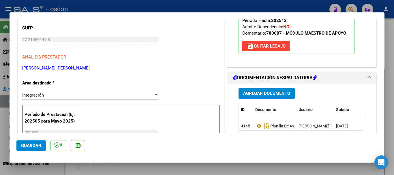
click at [239, 9] on div at bounding box center [197, 87] width 394 height 175
type input "$ 0,00"
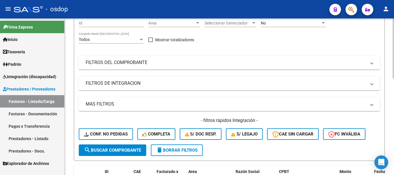
scroll to position [29, 0]
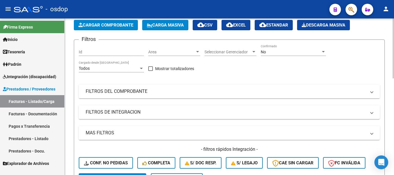
click at [143, 90] on mat-panel-title "FILTROS DEL COMPROBANTE" at bounding box center [226, 91] width 280 height 6
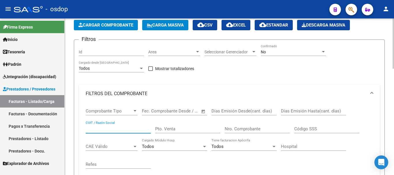
click at [120, 129] on input "CUIT / Razón Social" at bounding box center [118, 128] width 65 height 5
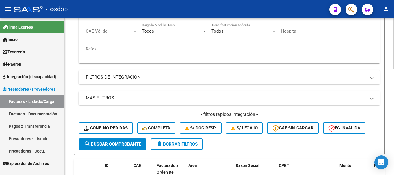
type input "calabrese"
click at [122, 142] on span "search Buscar Comprobante" at bounding box center [112, 144] width 57 height 5
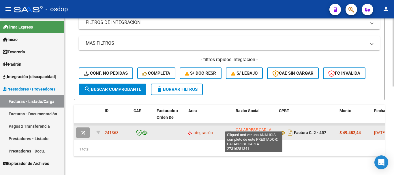
click at [253, 128] on span "CALABRESE CARLA" at bounding box center [254, 129] width 36 height 5
type textarea "27316281341"
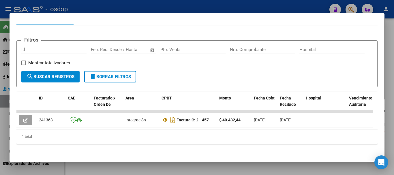
scroll to position [72, 0]
click at [178, 8] on div at bounding box center [197, 87] width 394 height 175
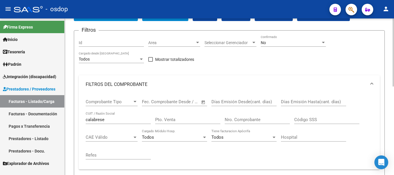
scroll to position [0, 0]
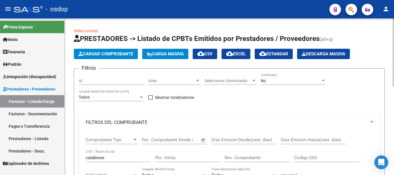
click at [105, 56] on span "Cargar Comprobante" at bounding box center [105, 53] width 55 height 5
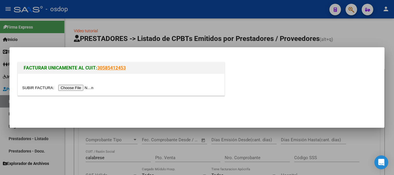
click at [78, 87] on input "file" at bounding box center [58, 88] width 73 height 6
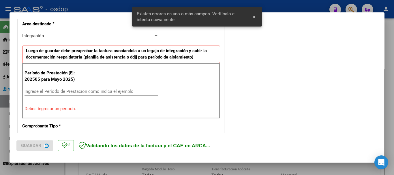
scroll to position [144, 0]
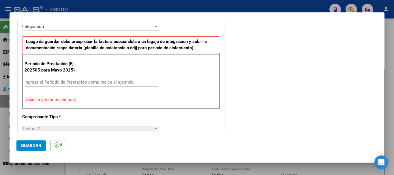
click at [66, 78] on div "Ingrese el Período de Prestación como indica el ejemplo" at bounding box center [91, 82] width 133 height 9
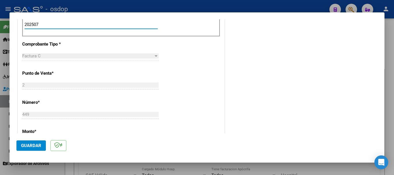
scroll to position [230, 0]
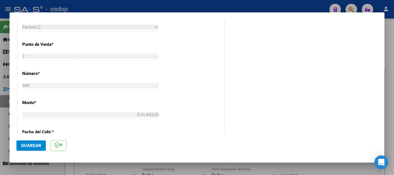
type input "202507"
click at [34, 147] on span "Guardar" at bounding box center [31, 145] width 20 height 5
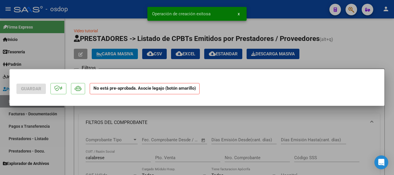
scroll to position [0, 0]
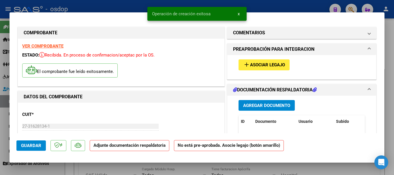
click at [238, 14] on span "x" at bounding box center [239, 13] width 2 height 5
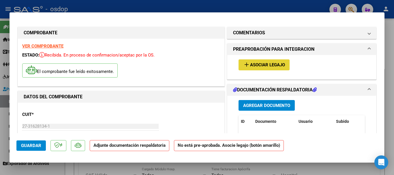
click at [257, 63] on span "Asociar Legajo" at bounding box center [267, 65] width 35 height 5
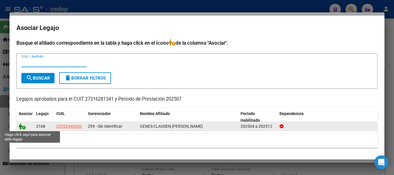
click at [19, 127] on icon at bounding box center [22, 126] width 7 height 6
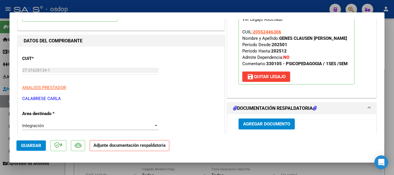
scroll to position [58, 0]
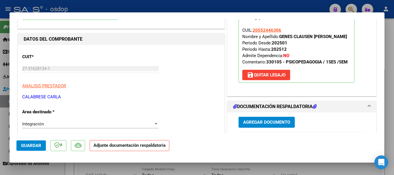
click at [31, 147] on span "Guardar" at bounding box center [31, 145] width 20 height 5
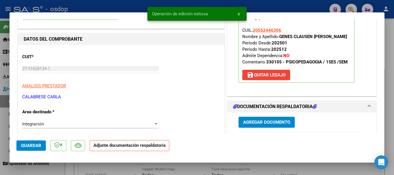
click at [238, 13] on span "x" at bounding box center [239, 13] width 2 height 5
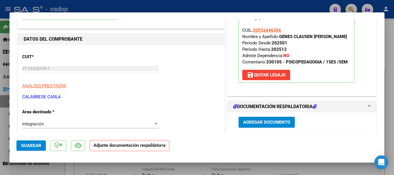
click at [260, 118] on button "Agregar Documento" at bounding box center [266, 122] width 56 height 11
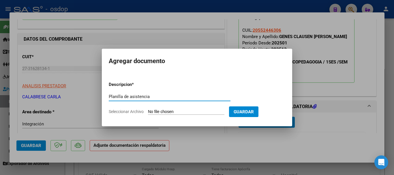
type input "Planilla de asistencia"
click at [177, 110] on input "Seleccionar Archivo" at bounding box center [186, 111] width 76 height 5
type input "C:\fakepath\CALABRESE 449 - GENES - [DATE] - ASIS.pdf"
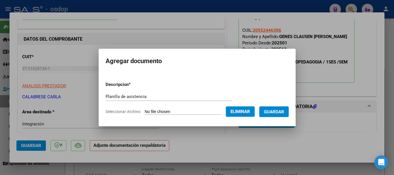
click at [279, 111] on span "Guardar" at bounding box center [274, 111] width 20 height 5
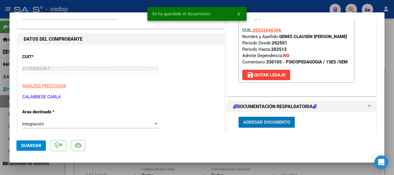
click at [239, 12] on span "x" at bounding box center [239, 13] width 2 height 5
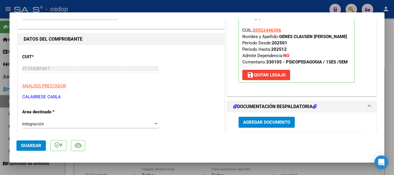
click at [37, 146] on span "Guardar" at bounding box center [31, 145] width 20 height 5
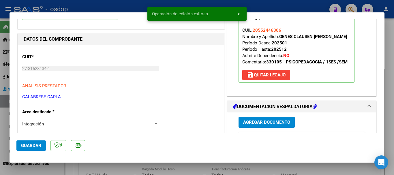
click at [239, 15] on span "x" at bounding box center [239, 13] width 2 height 5
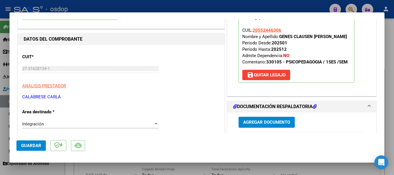
click at [248, 6] on div at bounding box center [197, 87] width 394 height 175
type input "$ 0,00"
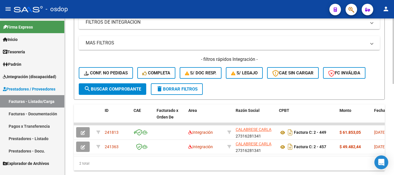
scroll to position [218, 0]
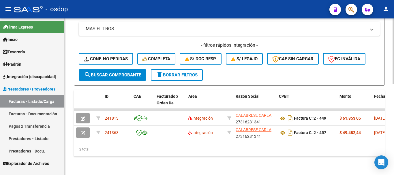
click at [183, 72] on span "delete Borrar Filtros" at bounding box center [177, 74] width 42 height 5
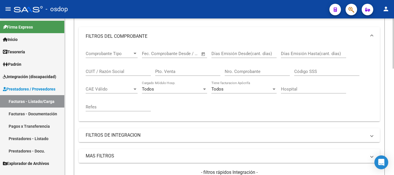
scroll to position [86, 0]
click at [116, 69] on input "CUIT / Razón Social" at bounding box center [118, 71] width 65 height 5
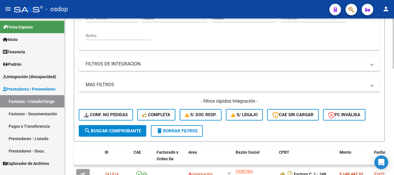
scroll to position [173, 0]
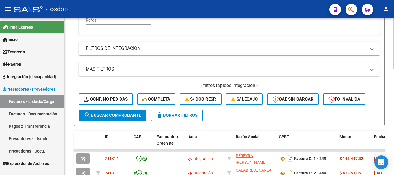
type input "gudiño"
click at [121, 111] on button "search Buscar Comprobante" at bounding box center [112, 116] width 67 height 12
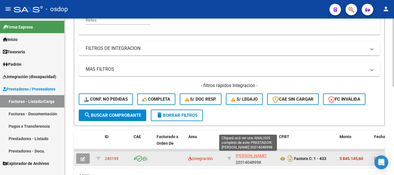
click at [243, 158] on span "[PERSON_NAME]" at bounding box center [251, 155] width 31 height 5
type textarea "20314048998"
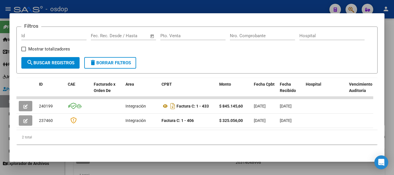
scroll to position [22, 0]
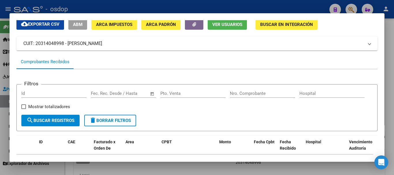
click at [179, 6] on div at bounding box center [197, 87] width 394 height 175
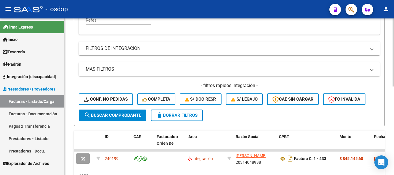
click at [173, 117] on span "delete Borrar Filtros" at bounding box center [177, 115] width 42 height 5
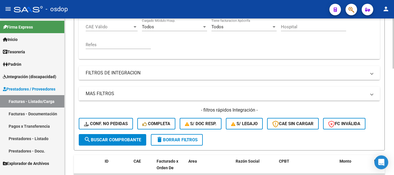
scroll to position [115, 0]
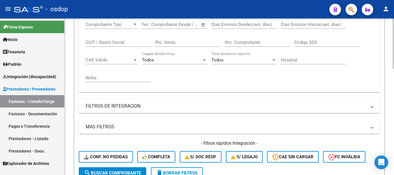
click at [119, 44] on input "CUIT / Razón Social" at bounding box center [118, 42] width 65 height 5
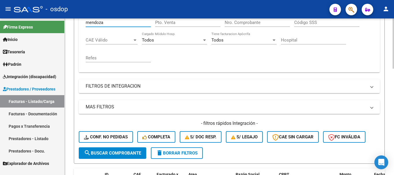
scroll to position [173, 0]
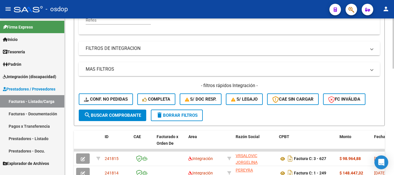
type input "mendoza"
click at [125, 116] on span "search Buscar Comprobante" at bounding box center [112, 115] width 57 height 5
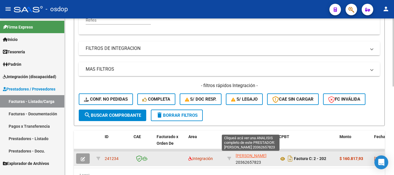
click at [240, 156] on span "[PERSON_NAME]" at bounding box center [251, 155] width 31 height 5
type textarea "20362657823"
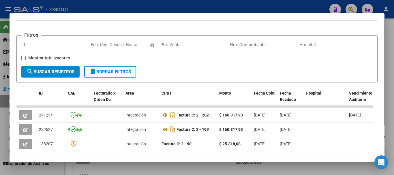
scroll to position [79, 0]
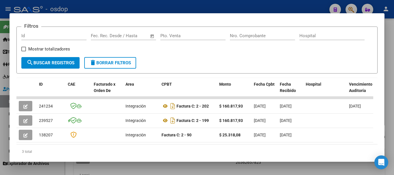
click at [159, 4] on div at bounding box center [197, 87] width 394 height 175
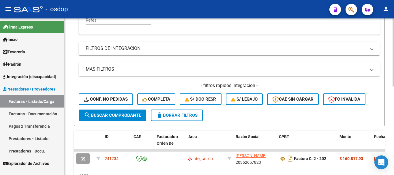
click at [177, 114] on span "delete Borrar Filtros" at bounding box center [177, 115] width 42 height 5
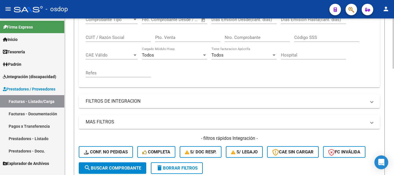
scroll to position [86, 0]
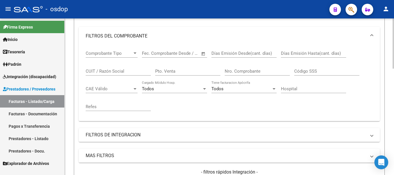
click at [125, 74] on div "CUIT / Razón Social" at bounding box center [118, 69] width 65 height 12
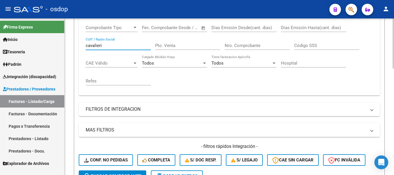
scroll to position [144, 0]
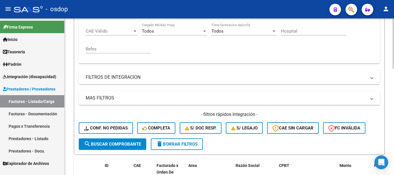
type input "cavalieri"
click at [122, 141] on button "search Buscar Comprobante" at bounding box center [112, 144] width 67 height 12
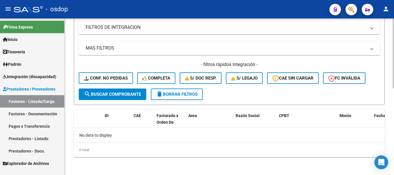
scroll to position [195, 0]
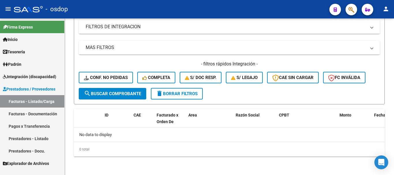
click at [34, 136] on link "Prestadores - Listado" at bounding box center [32, 138] width 64 height 12
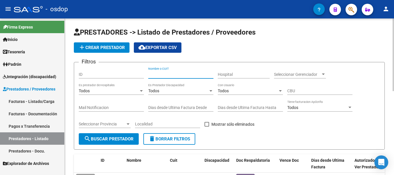
click at [175, 75] on input "Nombre o CUIT" at bounding box center [180, 74] width 65 height 5
type input "cavalieri"
click at [114, 141] on span "search Buscar Prestador" at bounding box center [109, 138] width 50 height 5
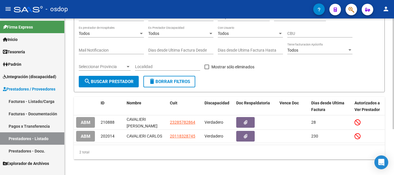
scroll to position [58, 0]
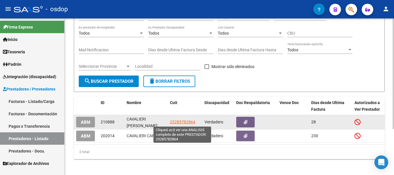
click at [180, 121] on span "23285782864" at bounding box center [182, 122] width 25 height 5
type textarea "23285782864"
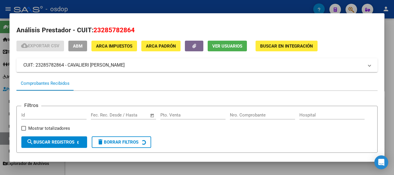
scroll to position [50, 0]
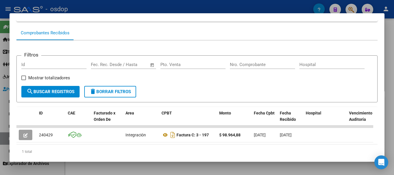
click at [225, 5] on div at bounding box center [197, 87] width 394 height 175
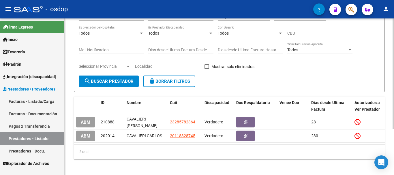
click at [168, 82] on span "delete Borrar Filtros" at bounding box center [169, 81] width 42 height 5
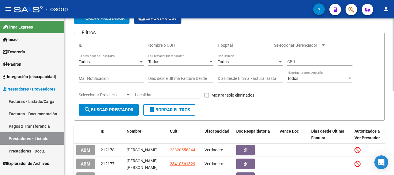
scroll to position [29, 0]
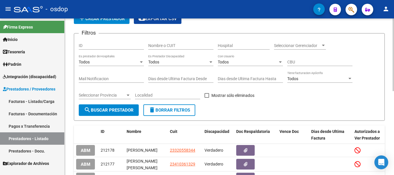
click at [182, 46] on input "Nombre o CUIT" at bounding box center [180, 45] width 65 height 5
type input "ceresole"
click at [110, 113] on button "search Buscar Prestador" at bounding box center [109, 110] width 60 height 12
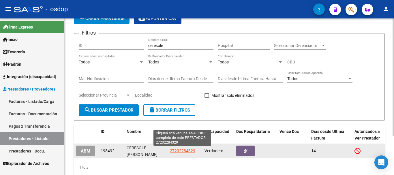
click at [182, 150] on span "27232284329" at bounding box center [182, 150] width 25 height 5
type textarea "27232284329"
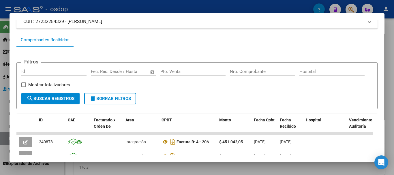
scroll to position [86, 0]
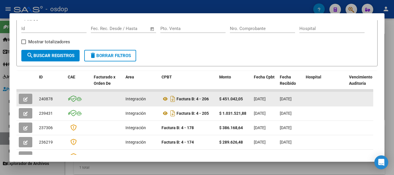
drag, startPoint x: 52, startPoint y: 101, endPoint x: 40, endPoint y: 102, distance: 12.2
click at [40, 101] on span "240878" at bounding box center [46, 99] width 14 height 5
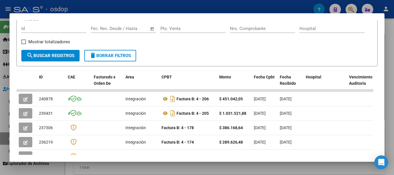
click at [187, 7] on div at bounding box center [197, 87] width 394 height 175
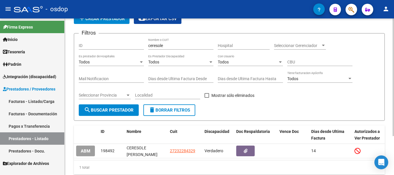
click at [172, 111] on span "delete Borrar Filtros" at bounding box center [169, 110] width 42 height 5
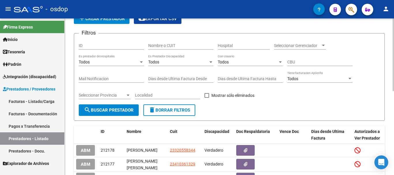
click at [173, 46] on input "Nombre o CUIT" at bounding box center [180, 45] width 65 height 5
type input "murillo"
click at [114, 110] on span "search Buscar Prestador" at bounding box center [109, 110] width 50 height 5
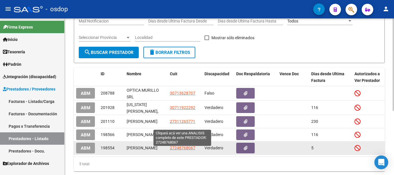
click at [182, 150] on span "27248768067" at bounding box center [182, 148] width 25 height 5
type textarea "27248768067"
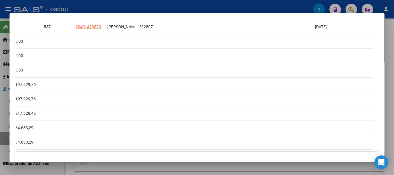
scroll to position [0, 0]
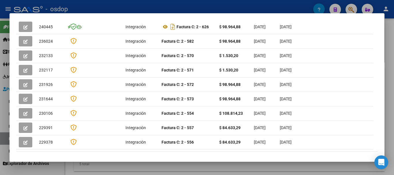
click at [180, 1] on div at bounding box center [197, 87] width 394 height 175
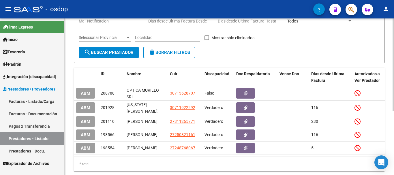
click at [171, 47] on button "delete Borrar Filtros" at bounding box center [169, 53] width 52 height 12
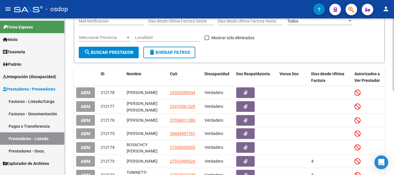
click at [175, 34] on div "Localidad" at bounding box center [167, 36] width 65 height 12
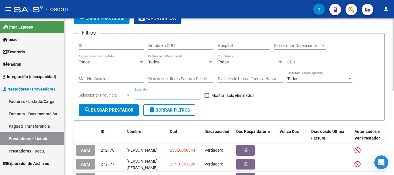
click at [176, 43] on input "Nombre o CUIT" at bounding box center [180, 45] width 65 height 5
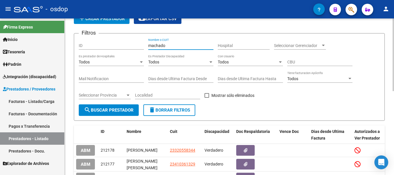
type input "machado"
click at [113, 109] on span "search Buscar Prestador" at bounding box center [109, 110] width 50 height 5
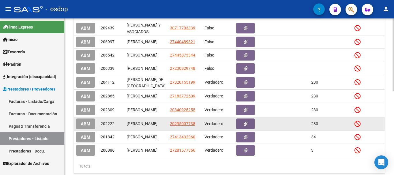
scroll to position [173, 0]
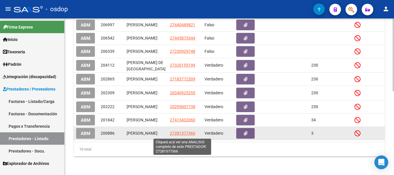
click at [190, 133] on span "27281577366" at bounding box center [182, 133] width 25 height 5
type textarea "27281577366"
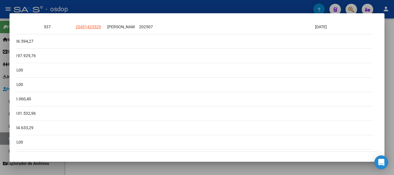
scroll to position [0, 0]
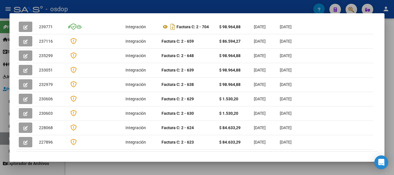
click at [187, 10] on div at bounding box center [197, 87] width 394 height 175
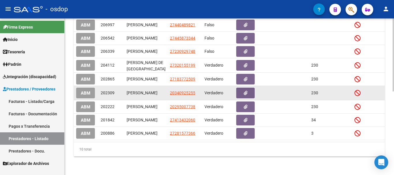
scroll to position [29, 0]
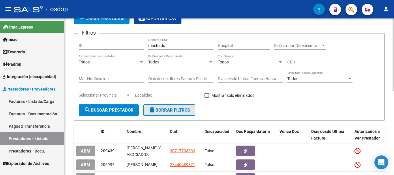
click at [173, 106] on button "delete Borrar Filtros" at bounding box center [169, 110] width 52 height 12
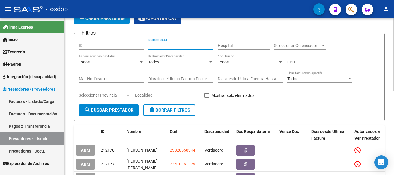
click at [163, 43] on input "Nombre o CUIT" at bounding box center [180, 45] width 65 height 5
type input "kuschnir"
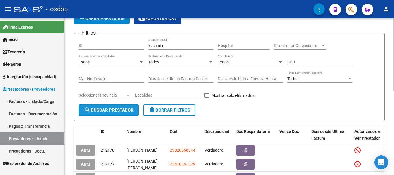
click at [113, 109] on span "search Buscar Prestador" at bounding box center [109, 110] width 50 height 5
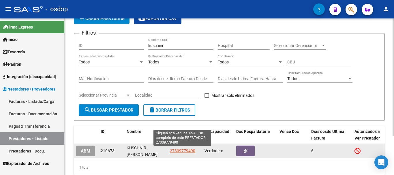
click at [183, 151] on span "27309779490" at bounding box center [182, 150] width 25 height 5
type textarea "27309779490"
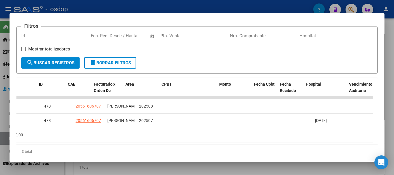
scroll to position [0, 0]
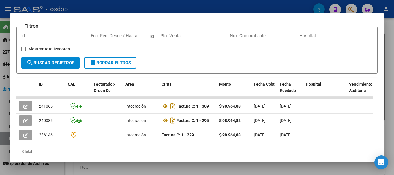
click at [169, 9] on div at bounding box center [197, 87] width 394 height 175
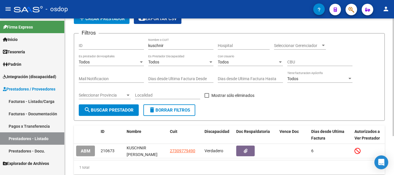
click at [175, 112] on span "delete Borrar Filtros" at bounding box center [169, 110] width 42 height 5
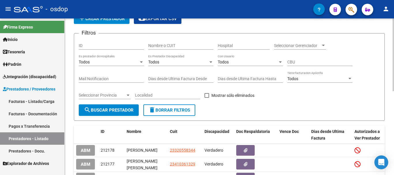
click at [170, 44] on input "Nombre o CUIT" at bounding box center [180, 45] width 65 height 5
type input "gieco"
click at [116, 112] on span "search Buscar Prestador" at bounding box center [109, 110] width 50 height 5
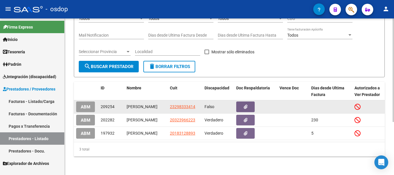
scroll to position [80, 0]
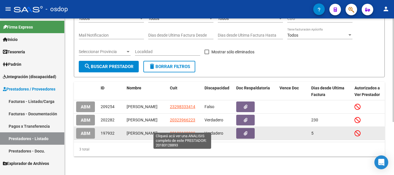
click at [186, 131] on span "20183128893" at bounding box center [182, 133] width 25 height 5
type textarea "20183128893"
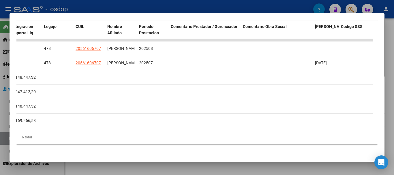
scroll to position [0, 0]
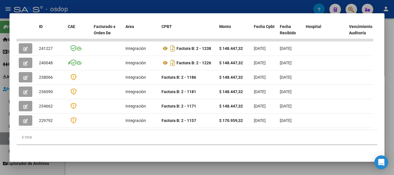
click at [176, 10] on div at bounding box center [197, 87] width 394 height 175
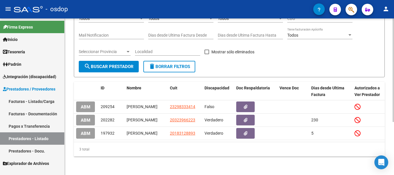
click at [173, 64] on span "delete Borrar Filtros" at bounding box center [169, 66] width 42 height 5
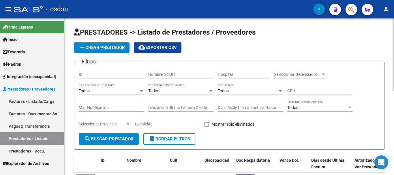
click at [175, 76] on input "Nombre o CUIT" at bounding box center [180, 74] width 65 height 5
type input "bonini"
click at [113, 138] on span "search Buscar Prestador" at bounding box center [109, 138] width 50 height 5
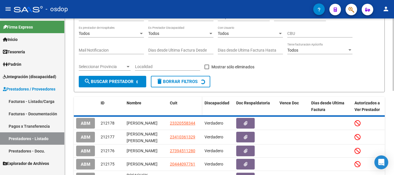
scroll to position [58, 0]
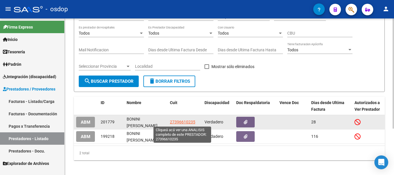
click at [180, 122] on span "27396610235" at bounding box center [182, 122] width 25 height 5
type textarea "27396610235"
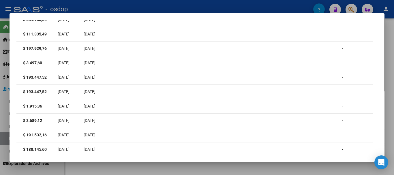
scroll to position [0, 0]
